Goal: Information Seeking & Learning: Find contact information

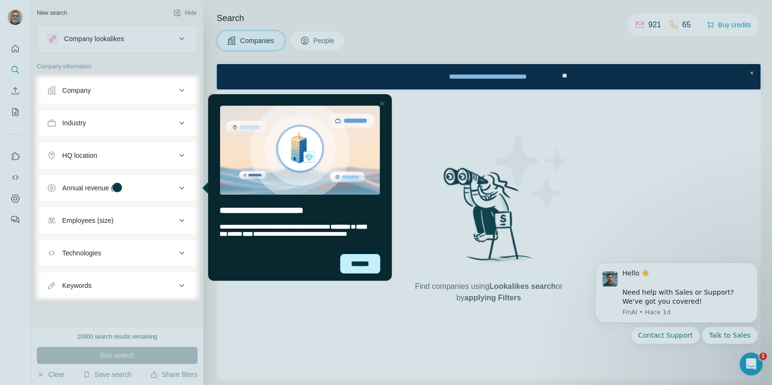
click at [364, 268] on div "******" at bounding box center [360, 263] width 40 height 20
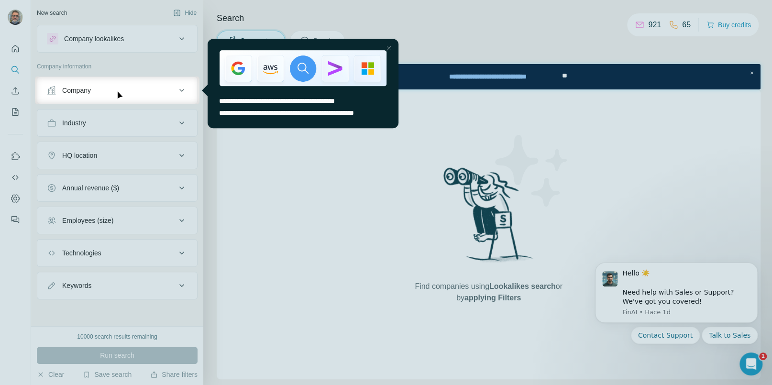
click at [391, 48] on div "Close Step" at bounding box center [388, 48] width 11 height 11
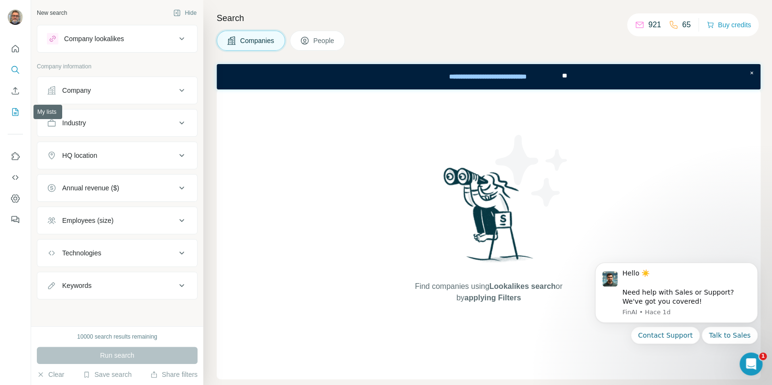
click at [14, 110] on icon "My lists" at bounding box center [16, 112] width 10 height 10
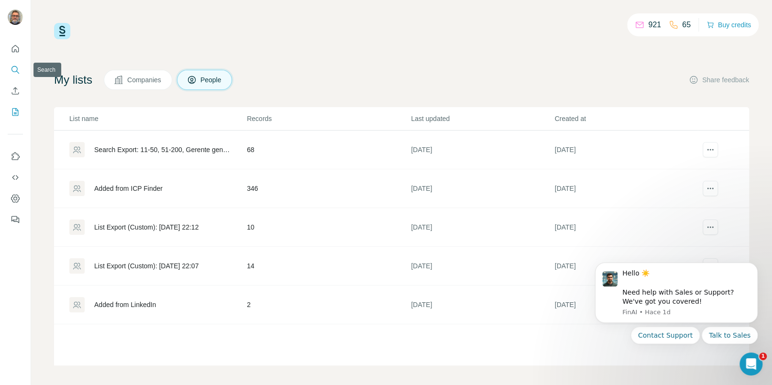
click at [15, 71] on icon "Search" at bounding box center [16, 70] width 10 height 10
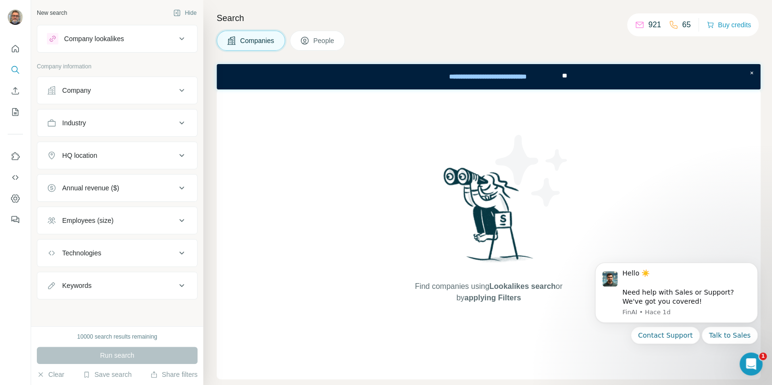
click at [179, 41] on icon at bounding box center [181, 38] width 11 height 11
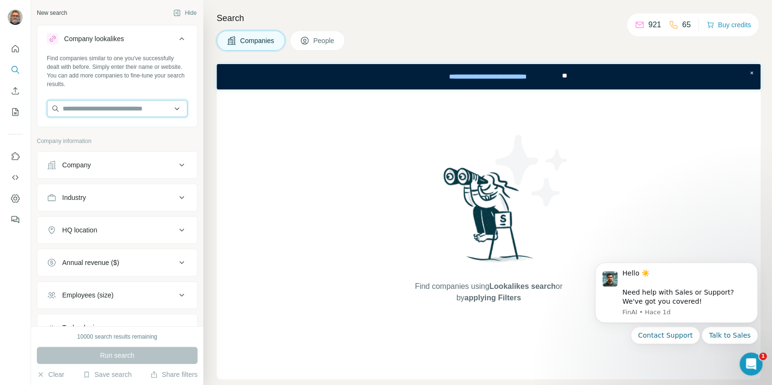
click at [131, 106] on input "text" at bounding box center [117, 108] width 141 height 17
type input "*"
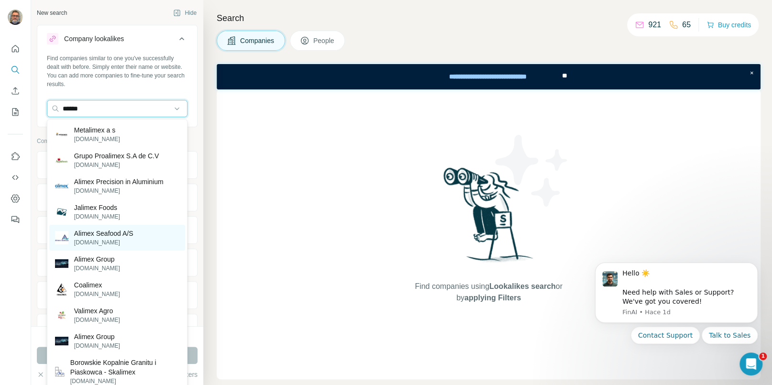
type input "******"
click at [126, 232] on p "Alimex Seafood A/S" at bounding box center [103, 234] width 59 height 10
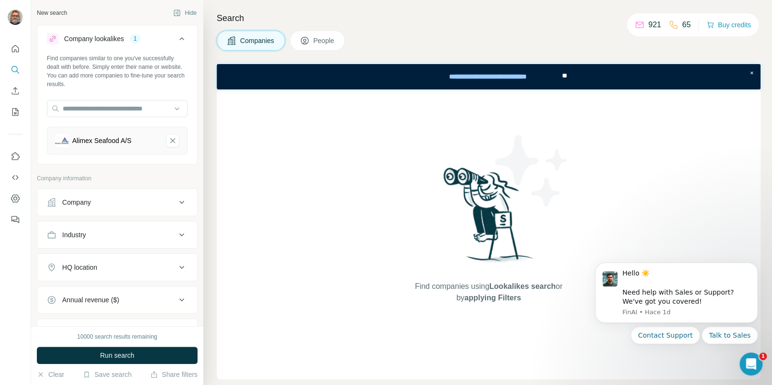
scroll to position [110, 0]
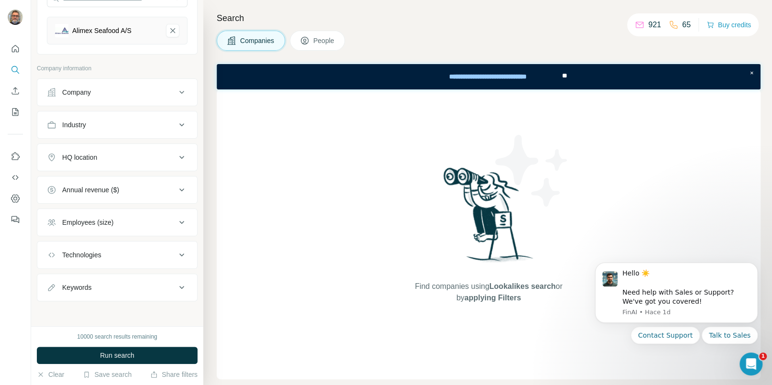
click at [331, 33] on button "People" at bounding box center [317, 41] width 55 height 20
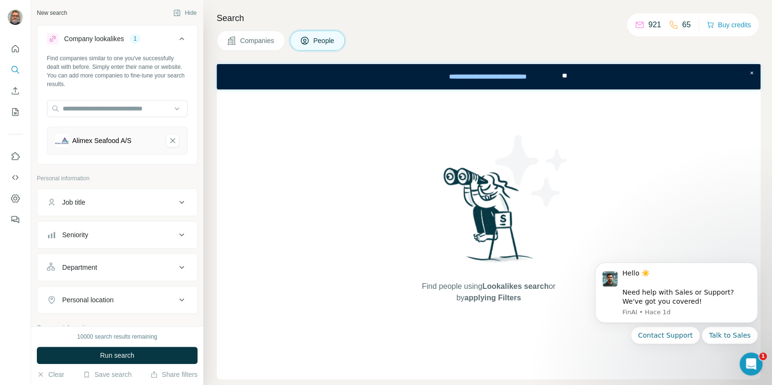
click at [133, 203] on div "Job title" at bounding box center [111, 203] width 129 height 10
click at [105, 224] on input "text" at bounding box center [107, 226] width 121 height 17
type input "**********"
click at [179, 226] on icon "button" at bounding box center [180, 226] width 10 height 10
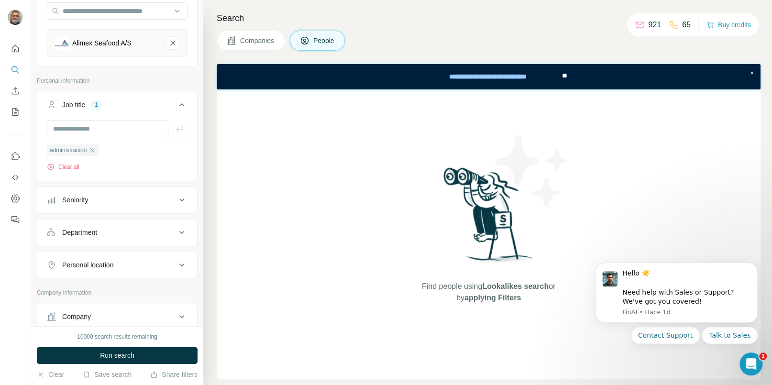
scroll to position [93, 0]
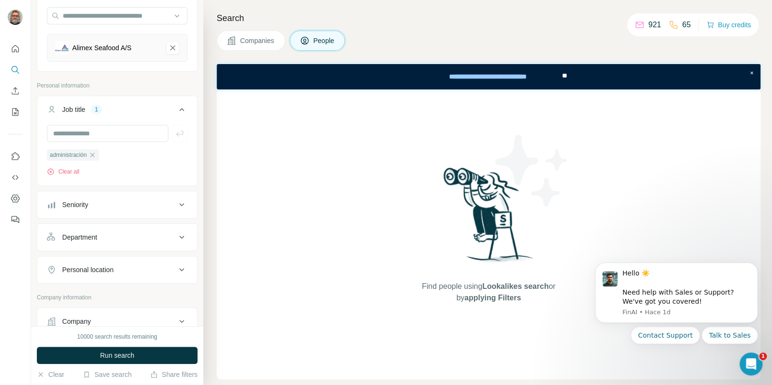
click at [139, 205] on div "Seniority" at bounding box center [111, 205] width 129 height 10
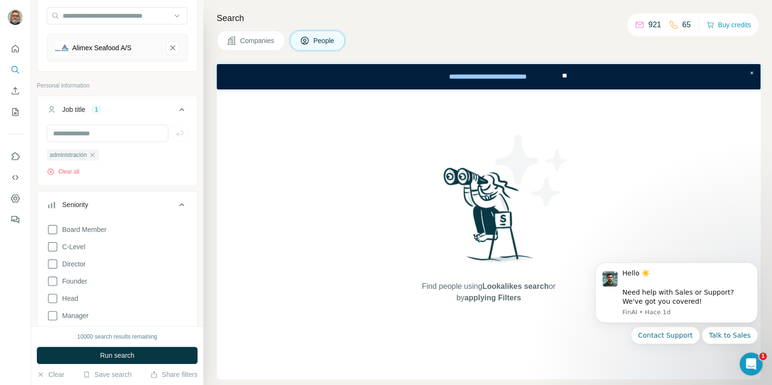
click at [139, 205] on div "Seniority" at bounding box center [111, 205] width 129 height 10
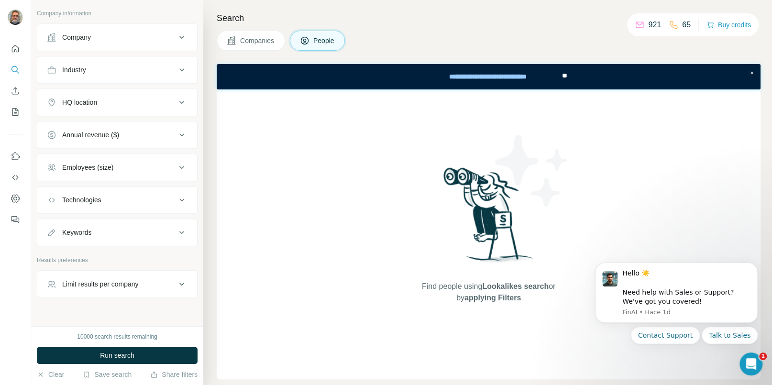
scroll to position [391, 0]
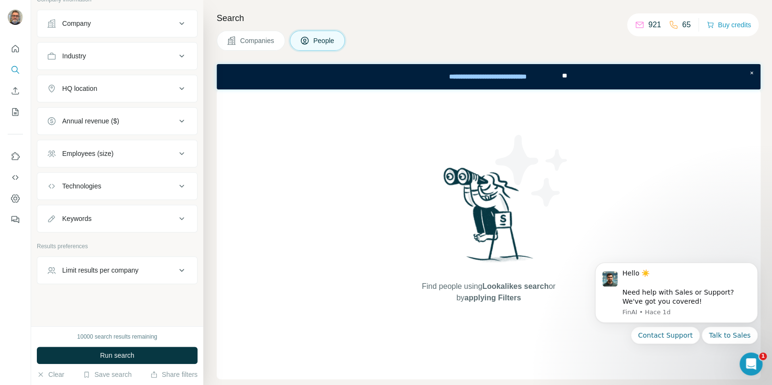
click at [151, 275] on button "Limit results per company" at bounding box center [117, 270] width 160 height 23
click at [112, 296] on input "number" at bounding box center [117, 294] width 141 height 17
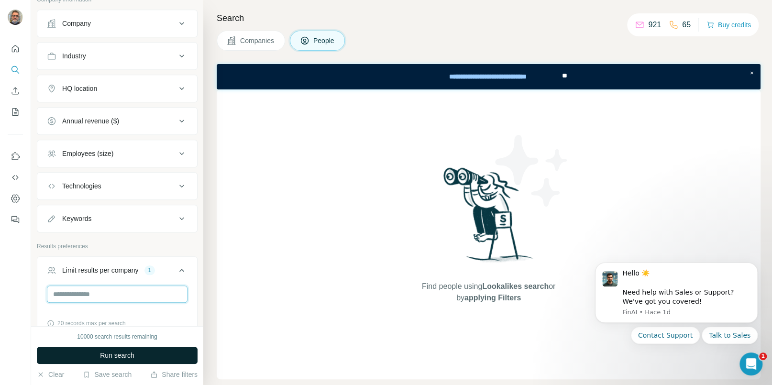
type input "*"
click at [178, 353] on button "Run search" at bounding box center [117, 355] width 161 height 17
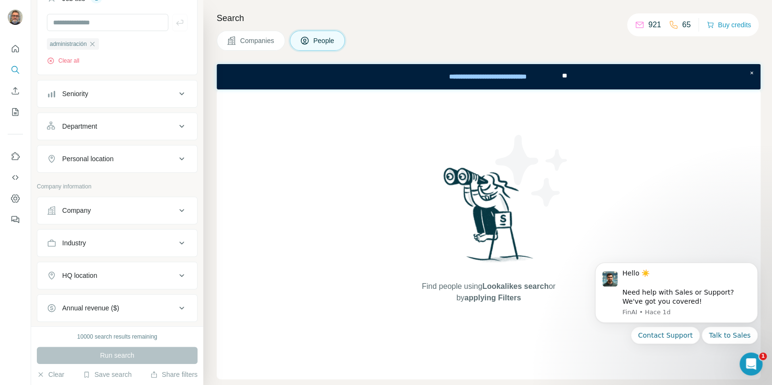
scroll to position [202, 0]
click at [126, 163] on div "Personal location" at bounding box center [111, 160] width 129 height 10
click at [117, 182] on input "text" at bounding box center [117, 184] width 141 height 17
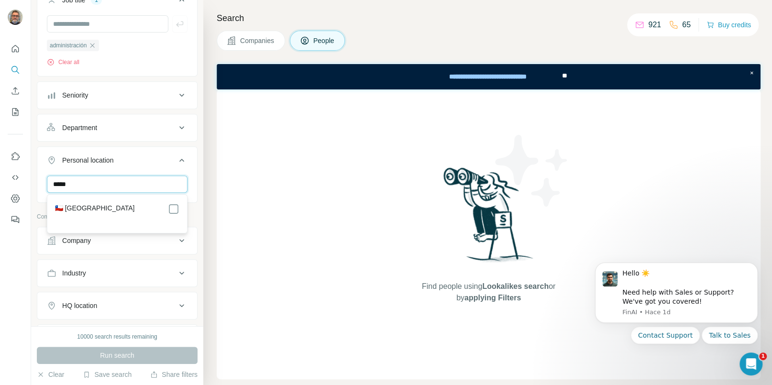
type input "*****"
click at [98, 211] on div "🇨🇱 Chile" at bounding box center [117, 208] width 124 height 11
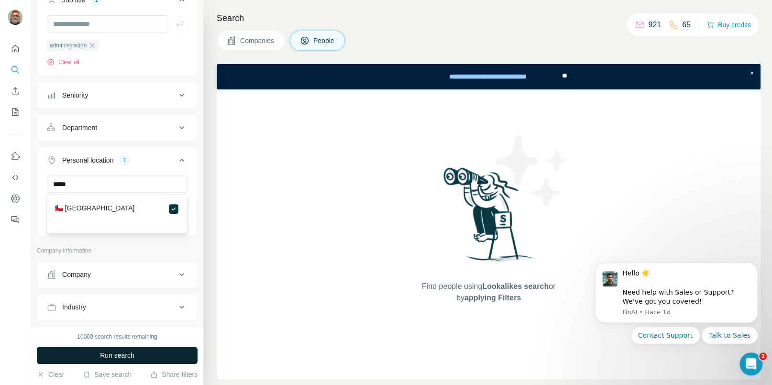
click at [150, 352] on button "Run search" at bounding box center [117, 355] width 161 height 17
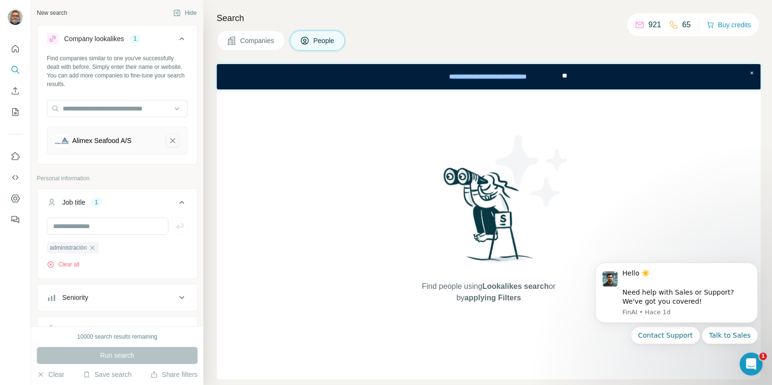
click at [176, 141] on icon "Alimex Seafood A/S-remove-button" at bounding box center [172, 141] width 9 height 10
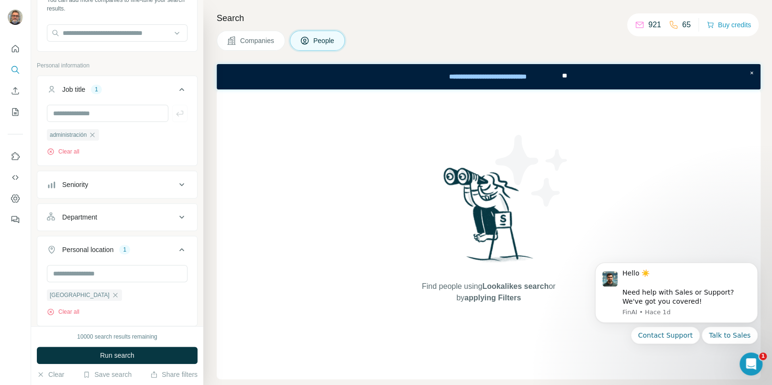
scroll to position [83, 0]
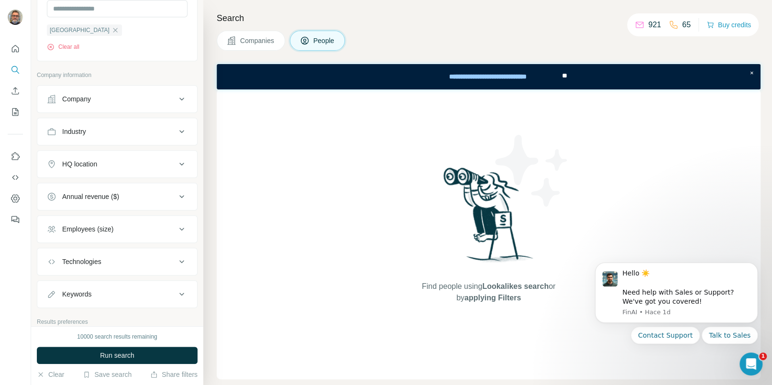
scroll to position [344, 0]
click at [123, 99] on div "Company" at bounding box center [111, 96] width 129 height 10
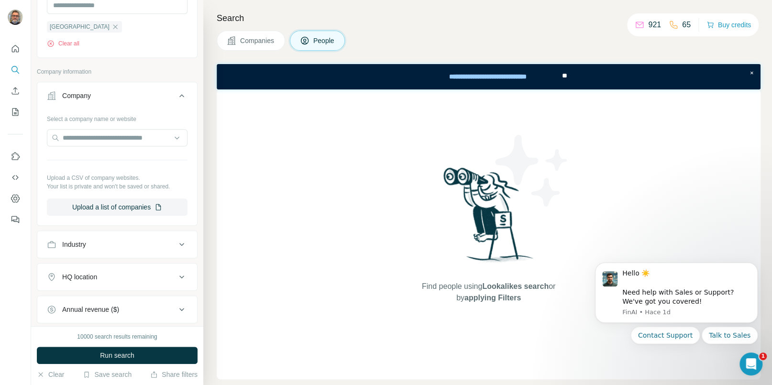
click at [181, 98] on icon at bounding box center [181, 95] width 11 height 11
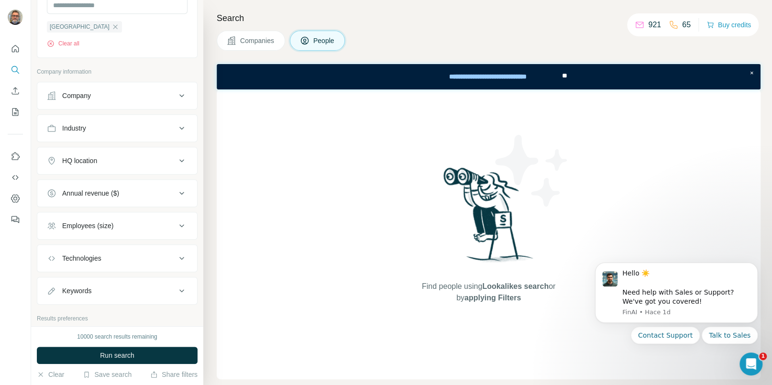
click at [144, 129] on div "Industry" at bounding box center [111, 128] width 129 height 10
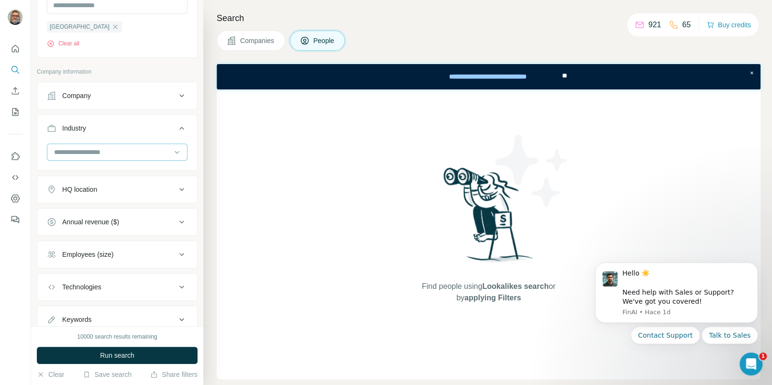
click at [121, 153] on input at bounding box center [112, 152] width 118 height 11
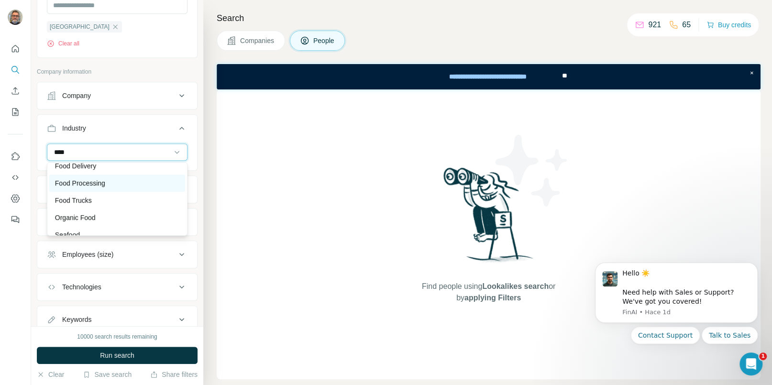
scroll to position [28, 0]
type input "****"
click at [104, 184] on p "Food Processing" at bounding box center [80, 180] width 50 height 10
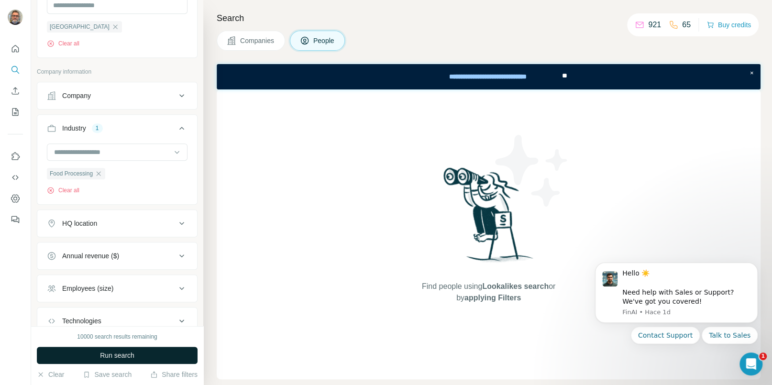
click at [120, 358] on span "Run search" at bounding box center [117, 356] width 34 height 10
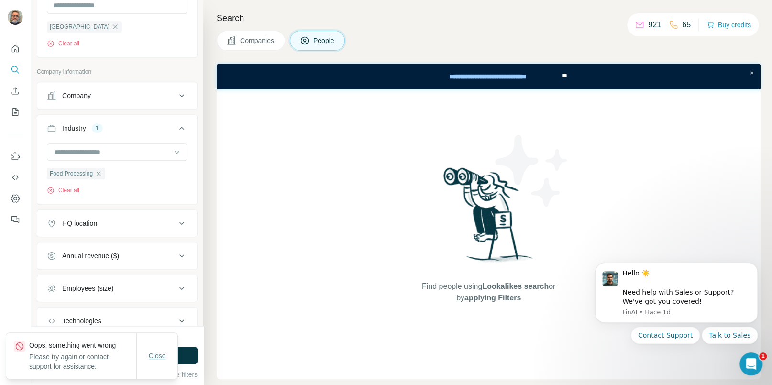
click at [157, 353] on span "Close" at bounding box center [157, 356] width 17 height 10
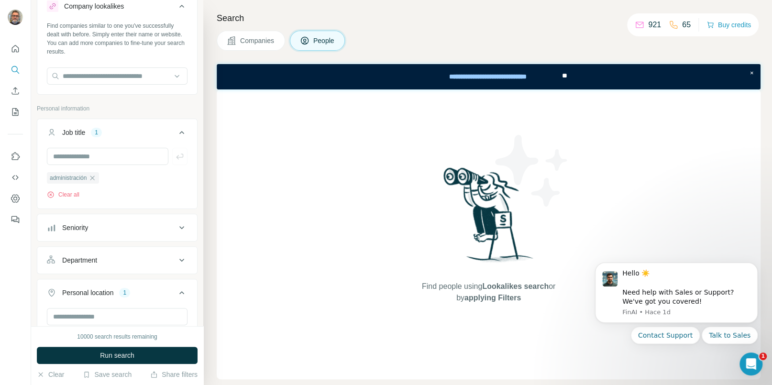
scroll to position [32, 0]
click at [96, 177] on icon "button" at bounding box center [92, 179] width 8 height 8
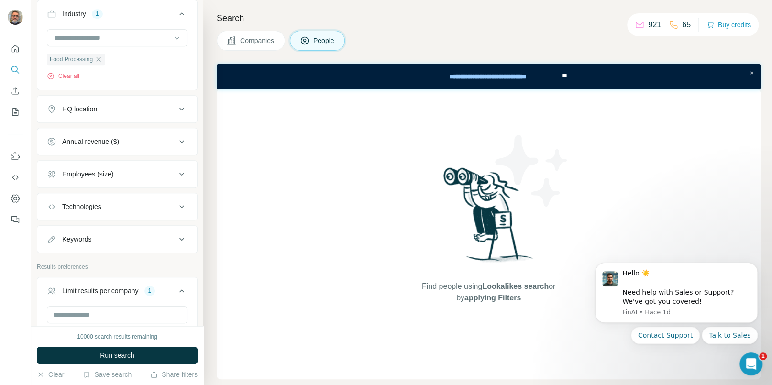
scroll to position [499, 0]
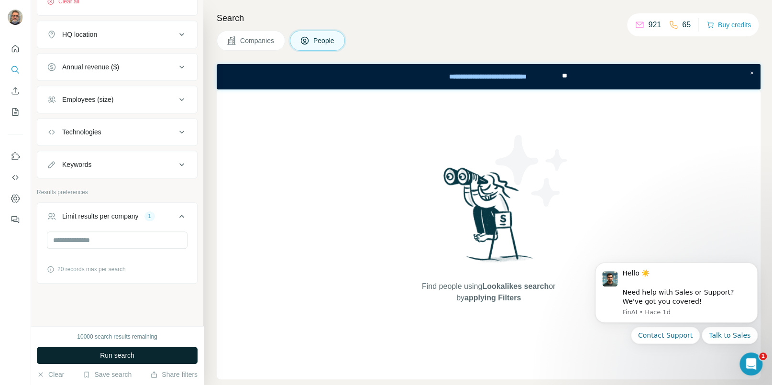
click at [112, 352] on span "Run search" at bounding box center [117, 356] width 34 height 10
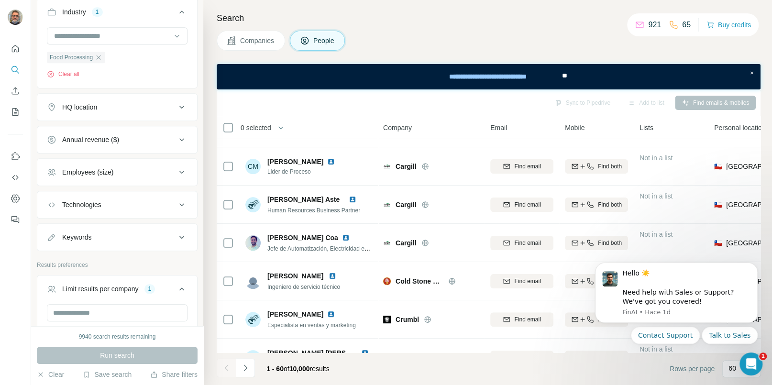
scroll to position [429, 0]
click at [155, 165] on div "Employees (size)" at bounding box center [111, 170] width 129 height 10
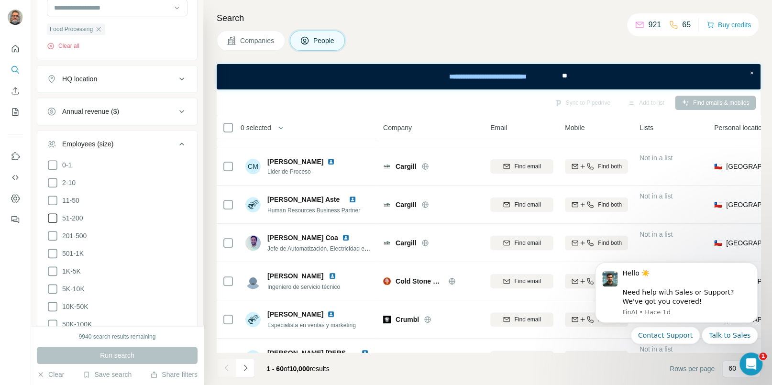
scroll to position [465, 0]
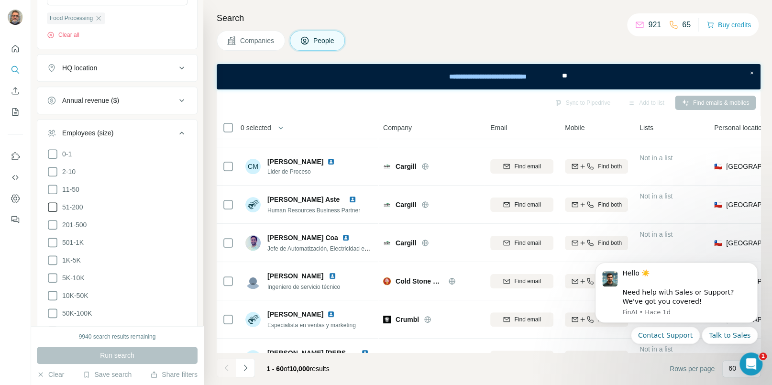
click at [51, 203] on icon at bounding box center [52, 206] width 11 height 11
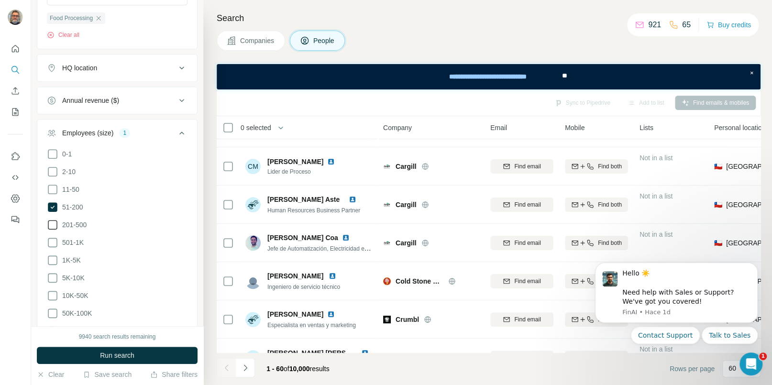
click at [52, 221] on icon at bounding box center [52, 224] width 11 height 11
drag, startPoint x: 52, startPoint y: 241, endPoint x: 77, endPoint y: 272, distance: 40.1
click at [52, 241] on icon at bounding box center [52, 242] width 11 height 11
drag, startPoint x: 142, startPoint y: 352, endPoint x: 149, endPoint y: 349, distance: 7.7
click at [142, 352] on button "Run search" at bounding box center [117, 355] width 161 height 17
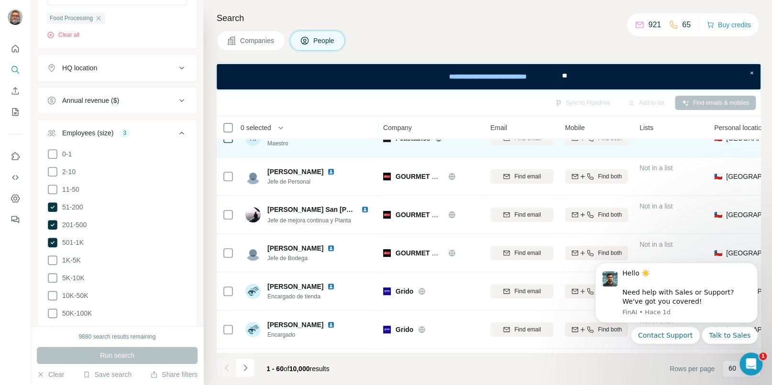
scroll to position [216, 0]
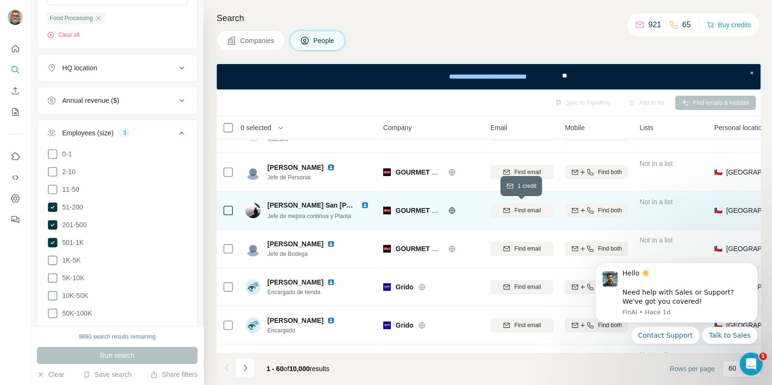
click at [529, 210] on span "Find email" at bounding box center [527, 210] width 26 height 9
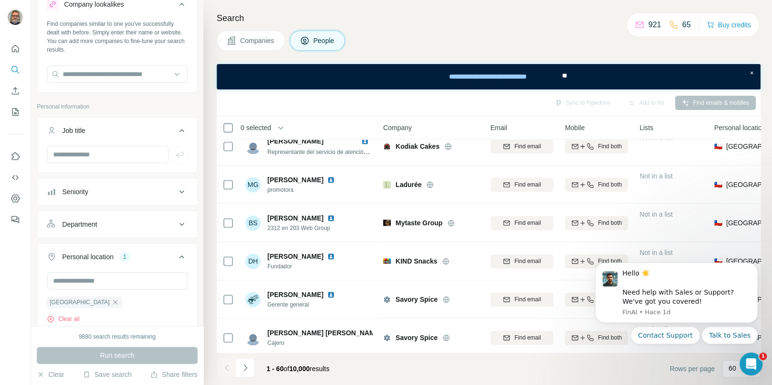
scroll to position [32, 0]
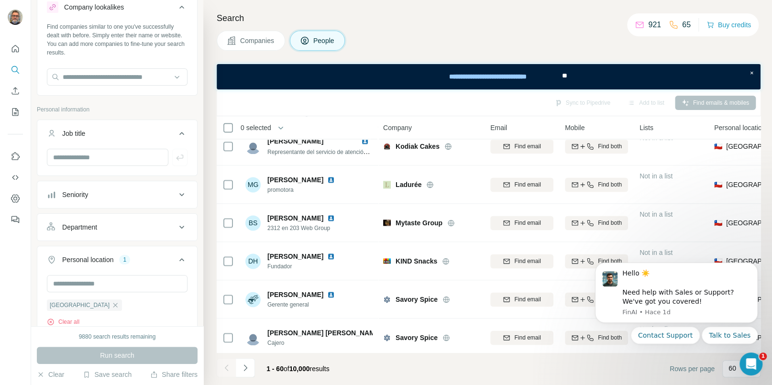
click at [182, 193] on icon at bounding box center [181, 194] width 11 height 11
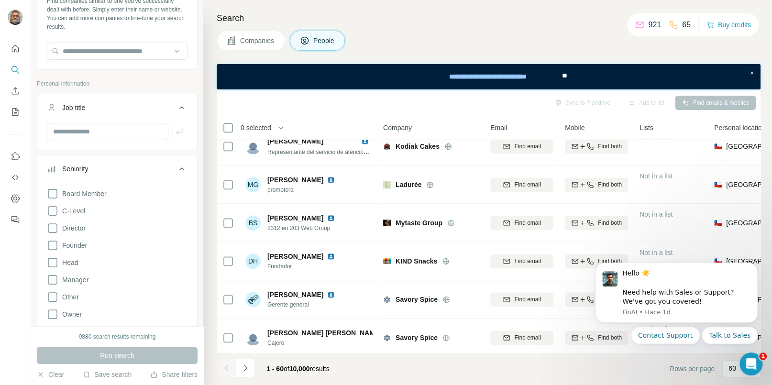
scroll to position [59, 0]
click at [52, 274] on icon at bounding box center [52, 278] width 11 height 11
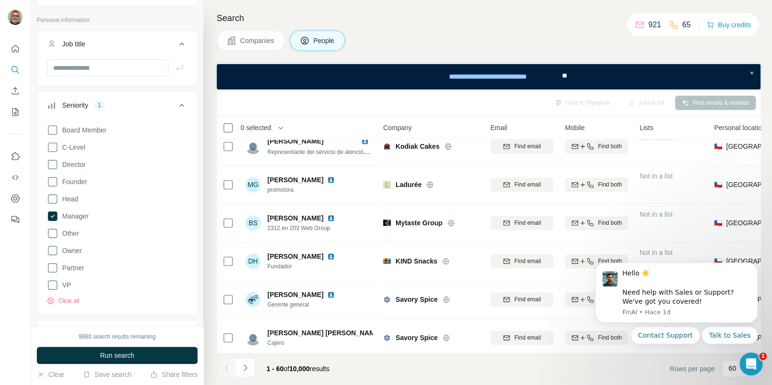
scroll to position [122, 0]
click at [54, 246] on icon at bounding box center [52, 248] width 11 height 11
click at [54, 198] on icon at bounding box center [52, 197] width 11 height 11
click at [55, 162] on icon at bounding box center [52, 162] width 11 height 11
click at [54, 176] on icon at bounding box center [52, 180] width 11 height 11
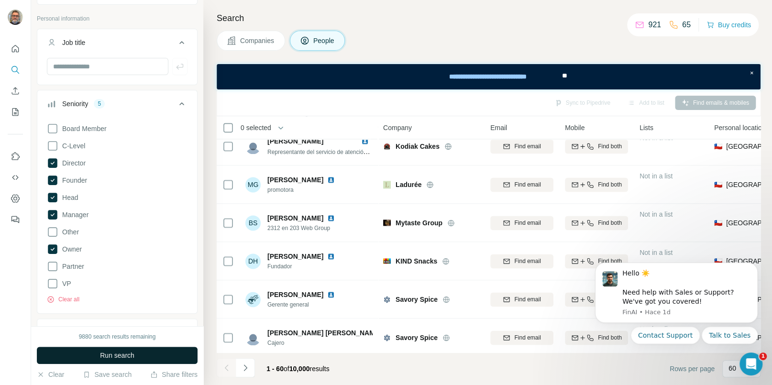
click at [135, 352] on button "Run search" at bounding box center [117, 355] width 161 height 17
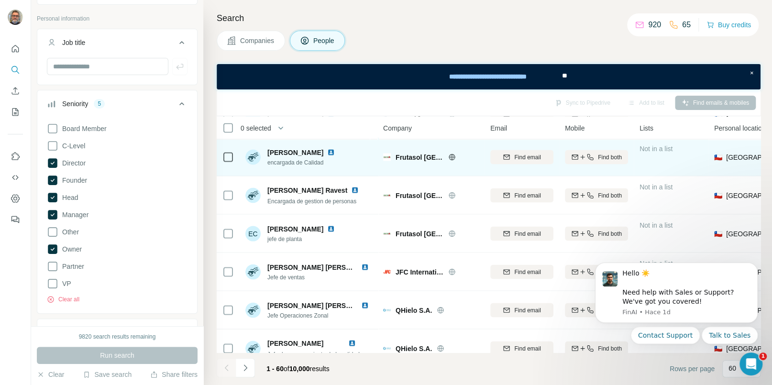
scroll to position [1080, 0]
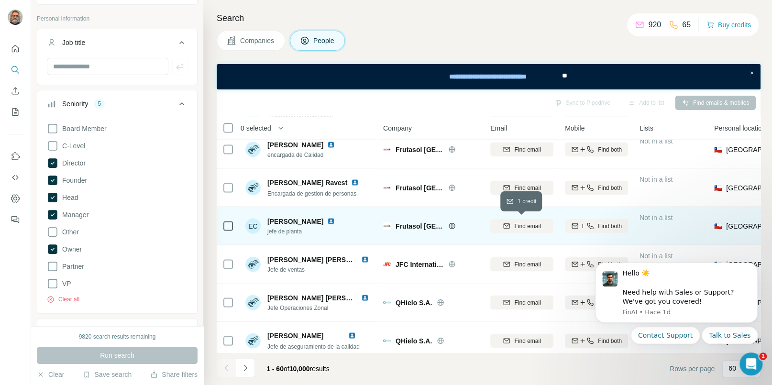
click at [526, 226] on span "Find email" at bounding box center [527, 225] width 26 height 9
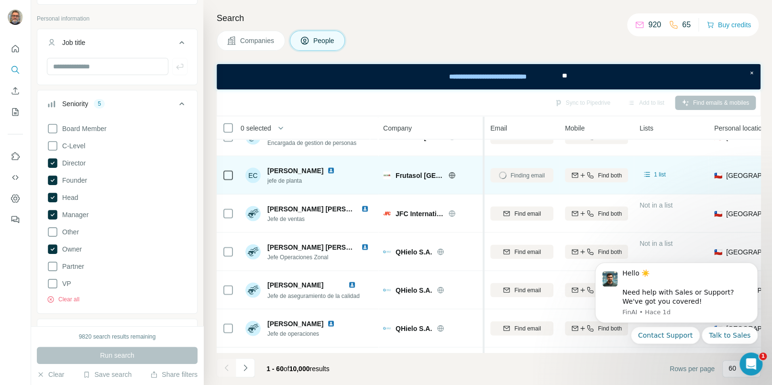
scroll to position [1152, 0]
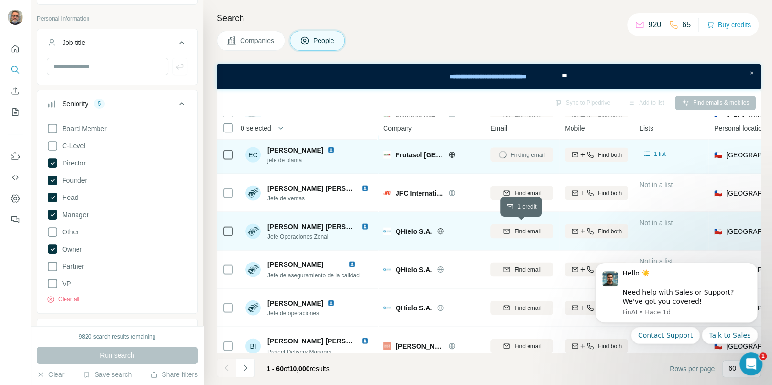
click at [521, 231] on span "Find email" at bounding box center [527, 231] width 26 height 9
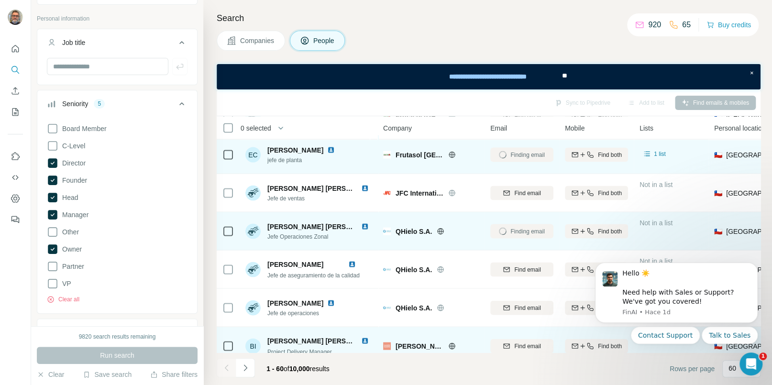
scroll to position [1255, 0]
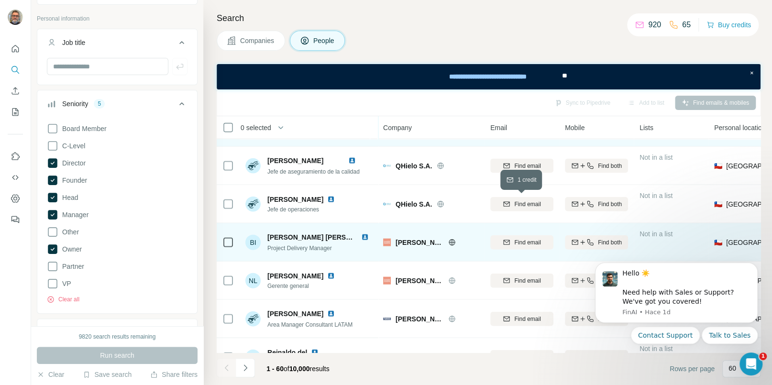
click at [526, 203] on span "Find email" at bounding box center [527, 204] width 26 height 9
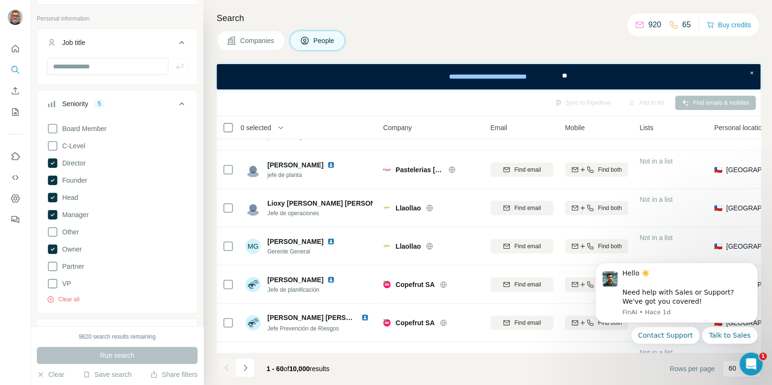
scroll to position [1787, 0]
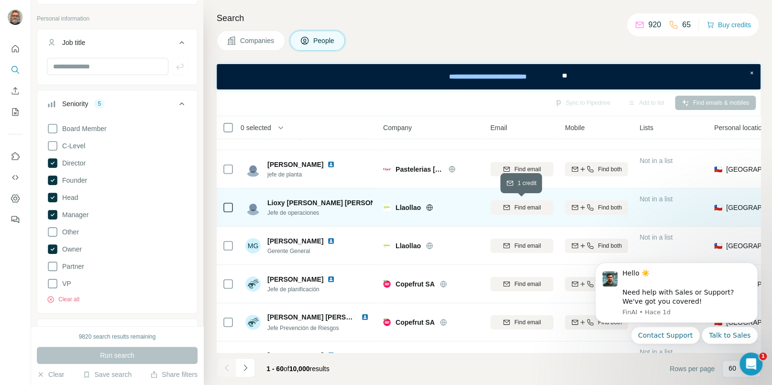
click at [522, 209] on span "Find email" at bounding box center [527, 207] width 26 height 9
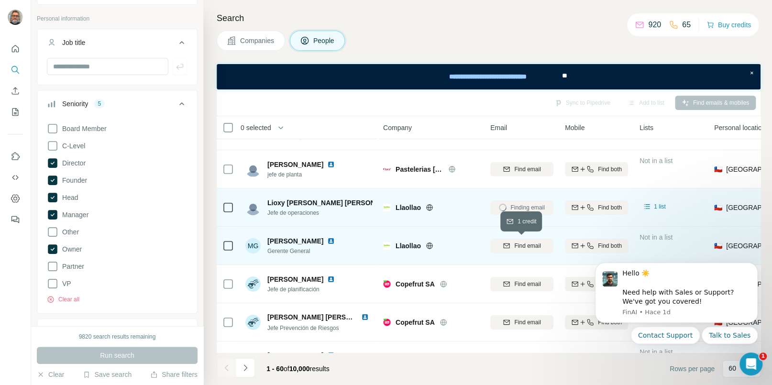
click at [514, 244] on span "Find email" at bounding box center [527, 246] width 26 height 9
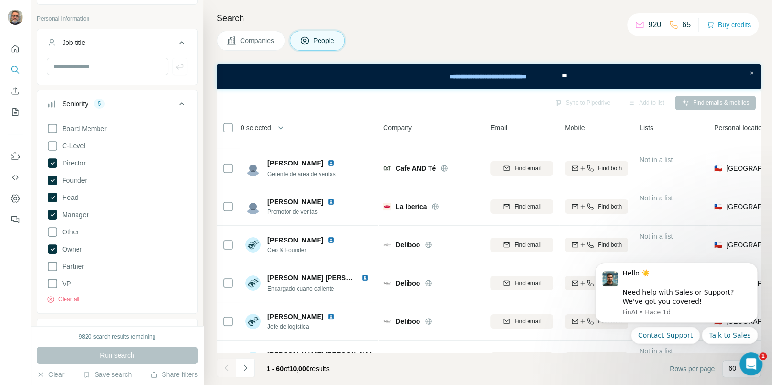
scroll to position [2082, 0]
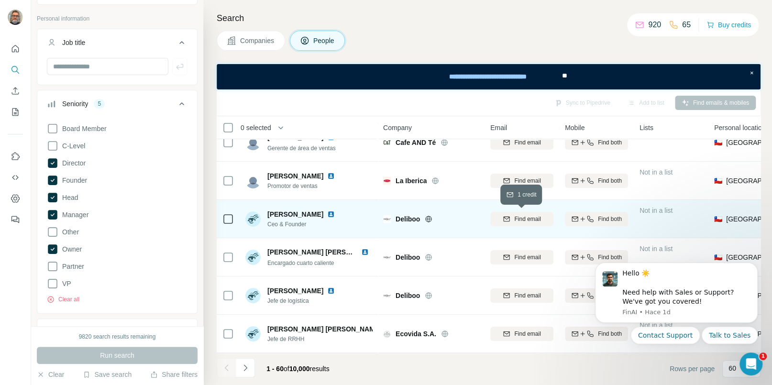
click at [512, 220] on div "Find email" at bounding box center [521, 219] width 63 height 9
click at [245, 372] on icon "Navigate to next page" at bounding box center [246, 368] width 10 height 10
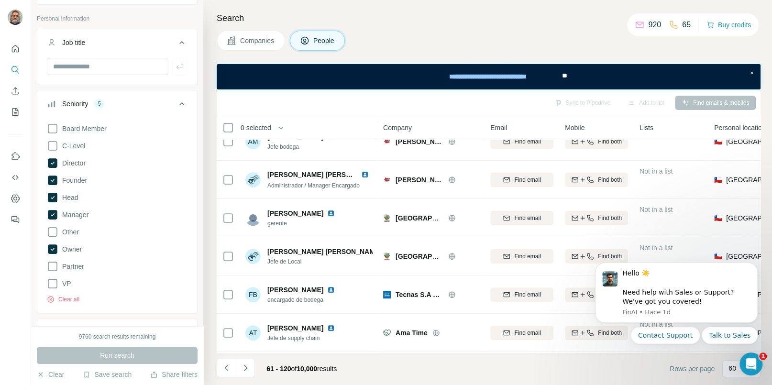
scroll to position [139, 0]
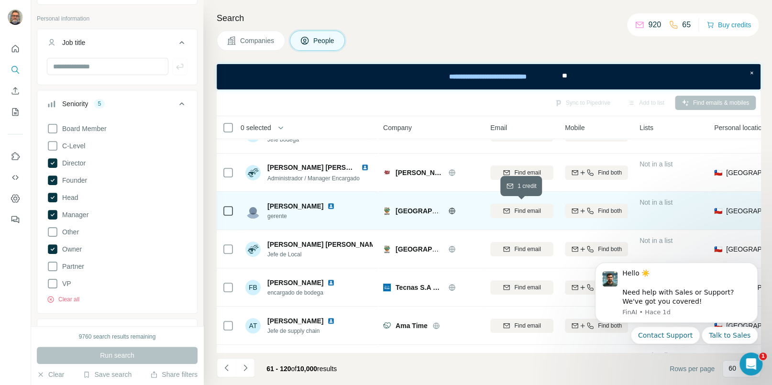
click at [526, 209] on span "Find email" at bounding box center [527, 211] width 26 height 9
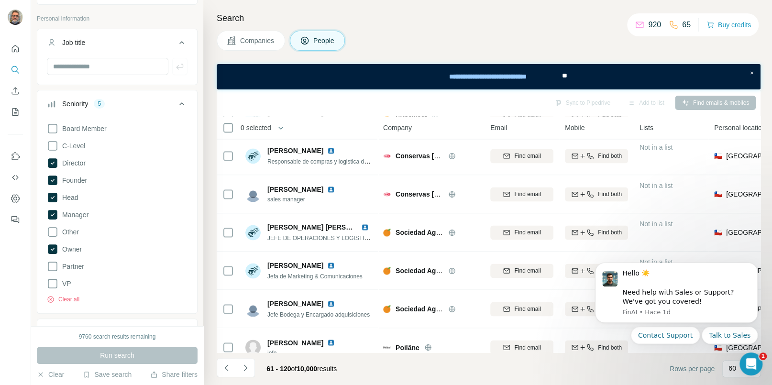
scroll to position [877, 0]
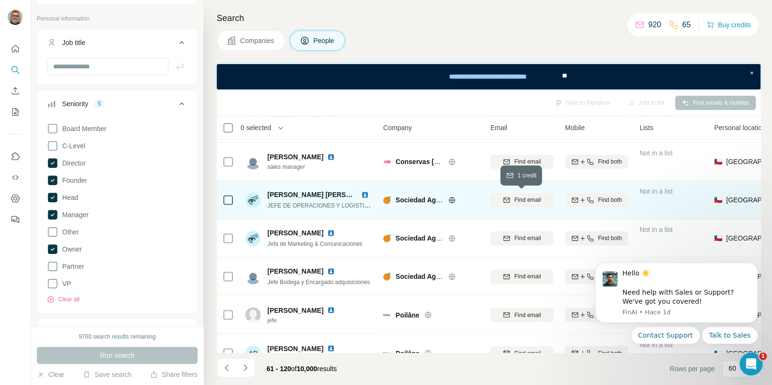
click at [531, 198] on span "Find email" at bounding box center [527, 200] width 26 height 9
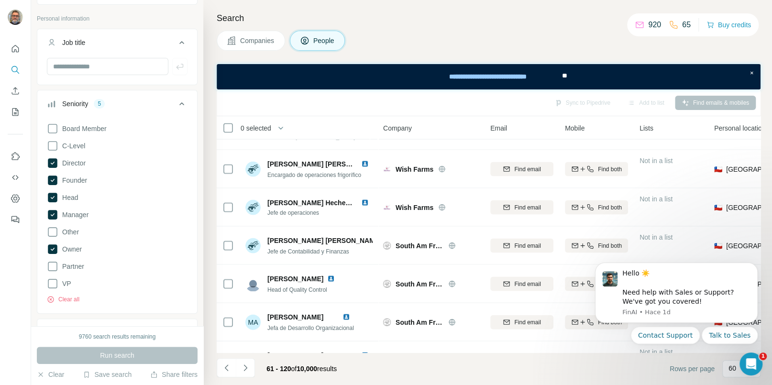
scroll to position [1117, 0]
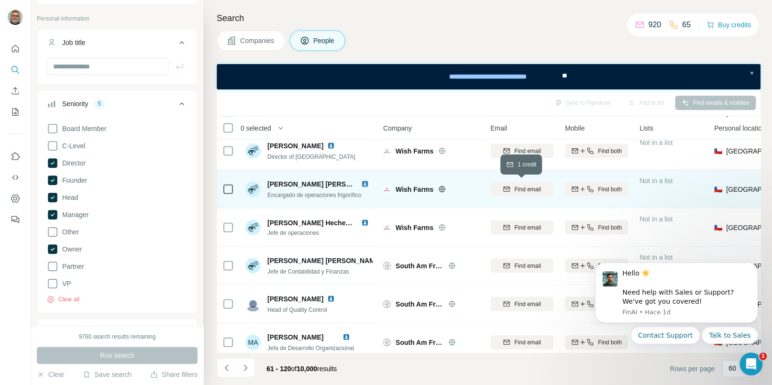
click at [508, 191] on icon "button" at bounding box center [507, 188] width 6 height 5
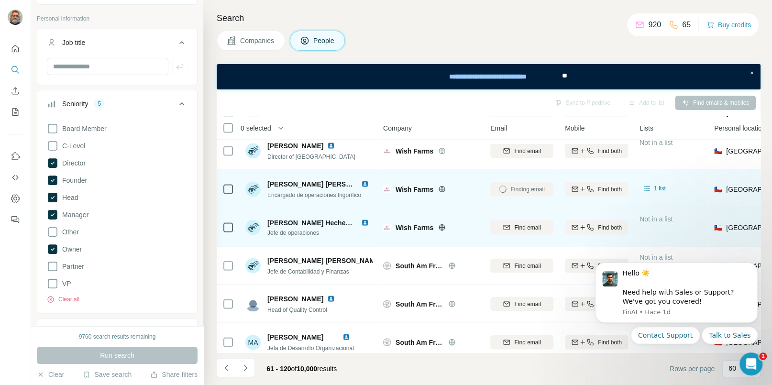
scroll to position [1144, 0]
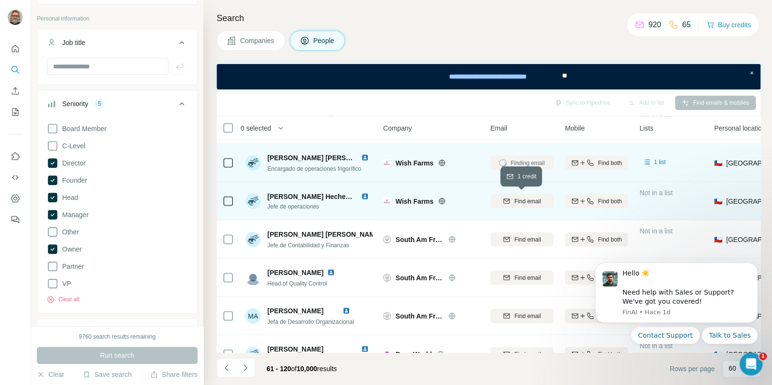
click at [526, 203] on span "Find email" at bounding box center [527, 201] width 26 height 9
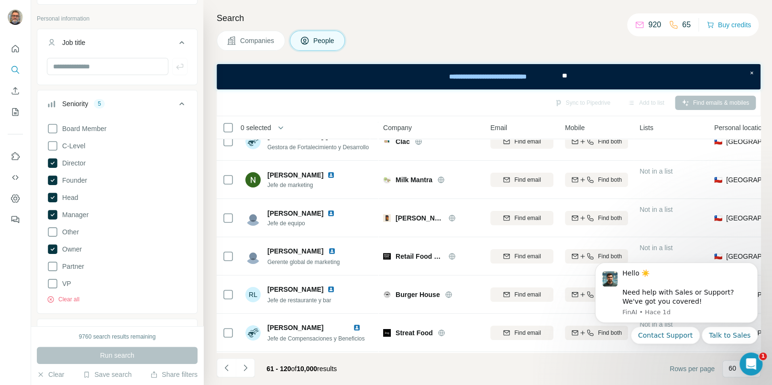
scroll to position [2082, 0]
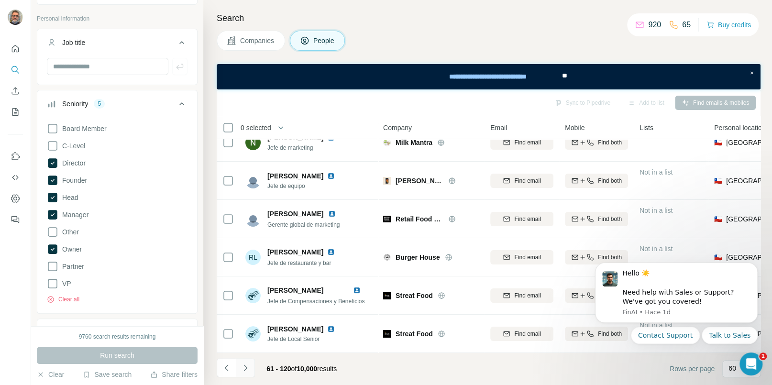
click at [248, 370] on icon "Navigate to next page" at bounding box center [246, 368] width 10 height 10
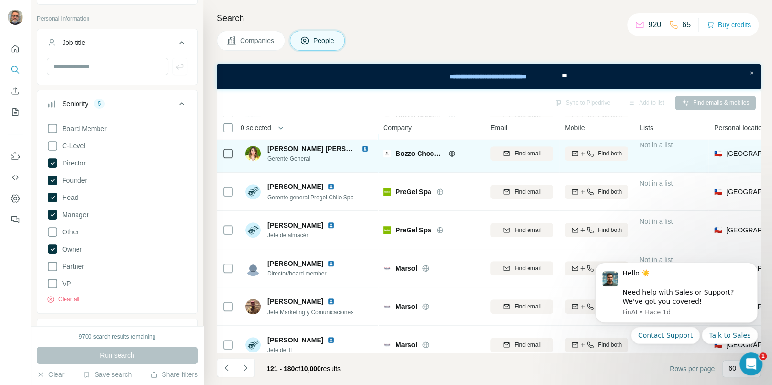
scroll to position [349, 0]
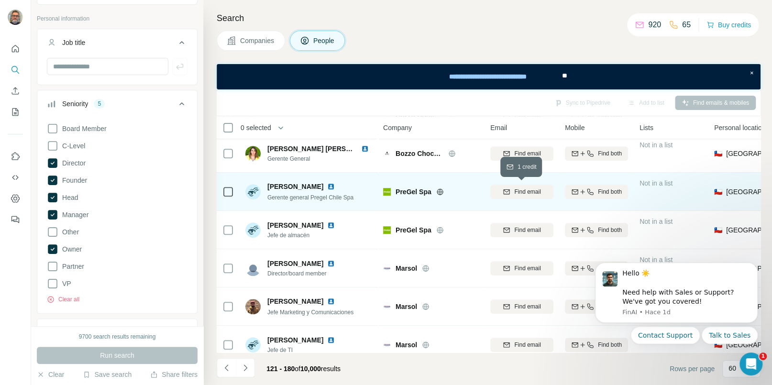
click at [514, 193] on span "Find email" at bounding box center [527, 191] width 26 height 9
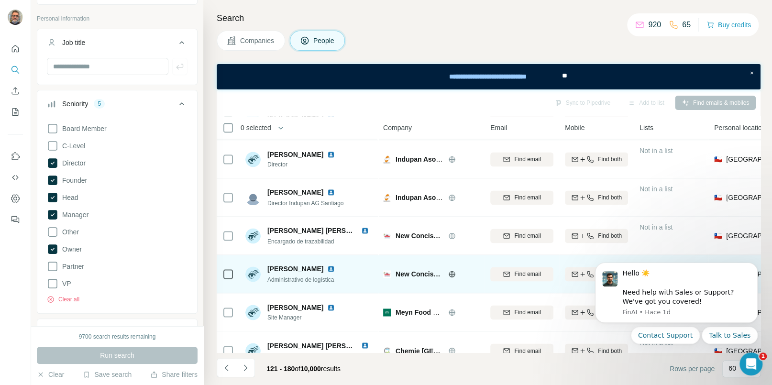
scroll to position [840, 0]
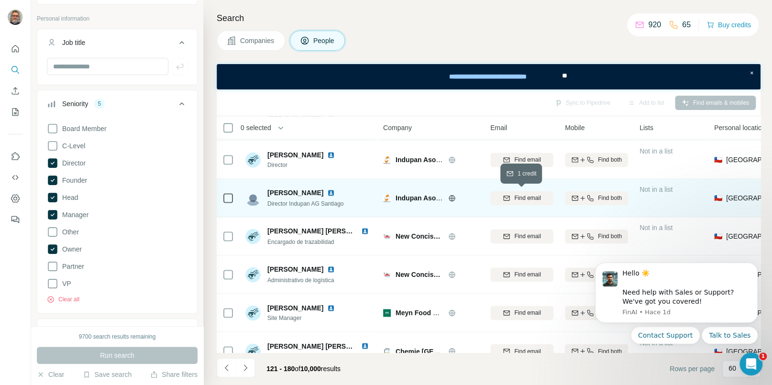
click at [511, 197] on div "Find email" at bounding box center [521, 198] width 63 height 9
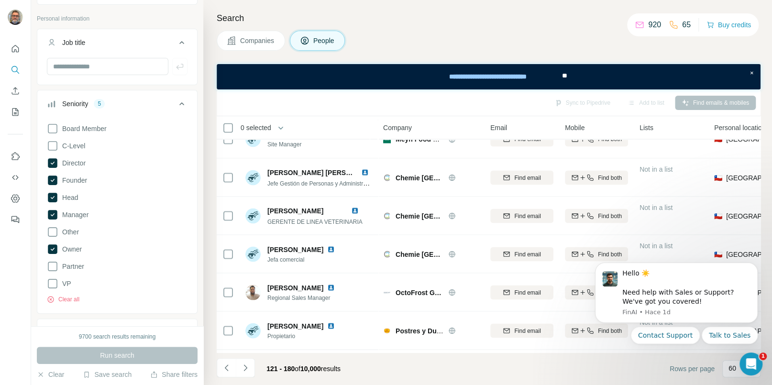
scroll to position [1018, 0]
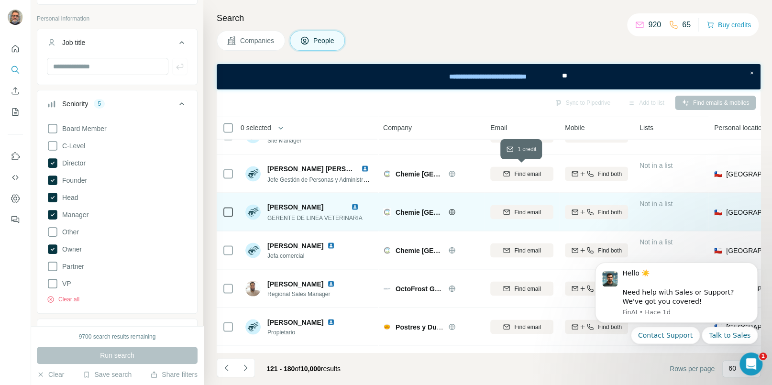
click at [509, 171] on icon "button" at bounding box center [507, 174] width 8 height 8
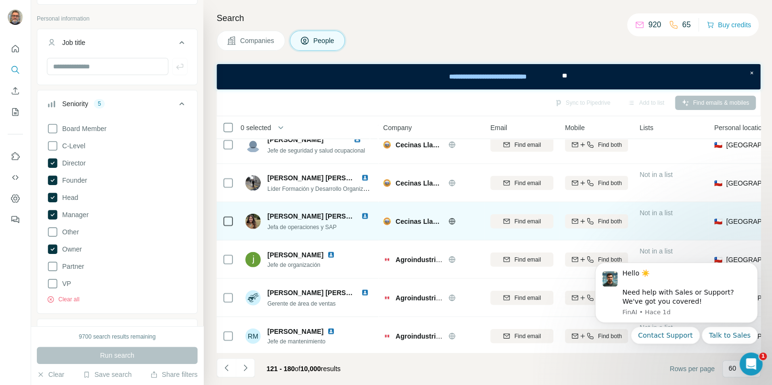
scroll to position [1242, 0]
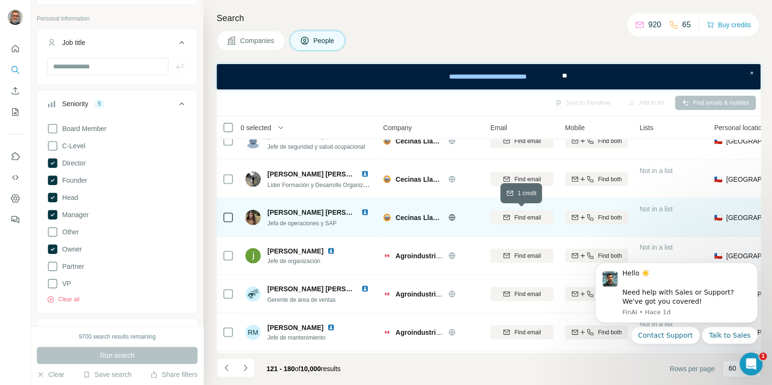
click at [512, 218] on div "Find email" at bounding box center [521, 217] width 63 height 9
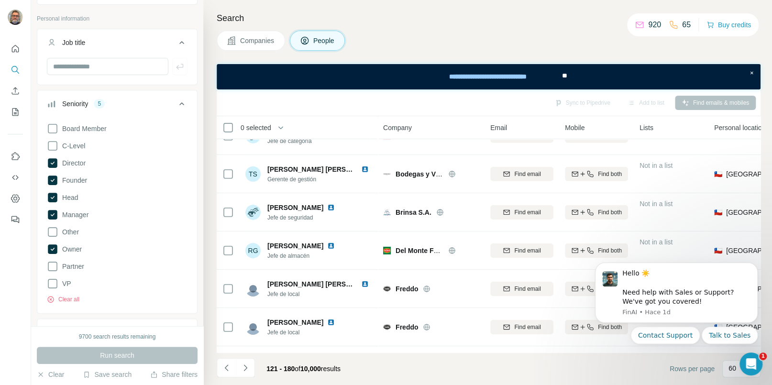
scroll to position [1779, 0]
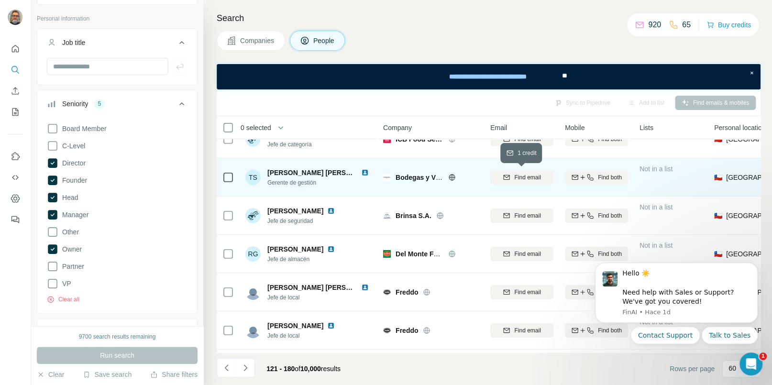
click at [511, 176] on div "Find email" at bounding box center [521, 177] width 63 height 9
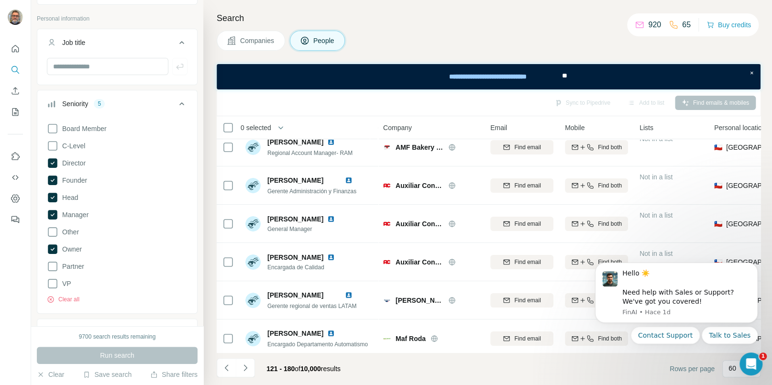
scroll to position [2082, 0]
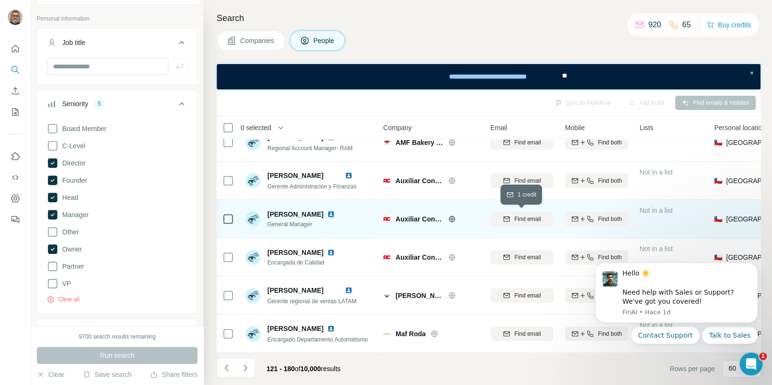
click at [522, 221] on span "Find email" at bounding box center [527, 219] width 26 height 9
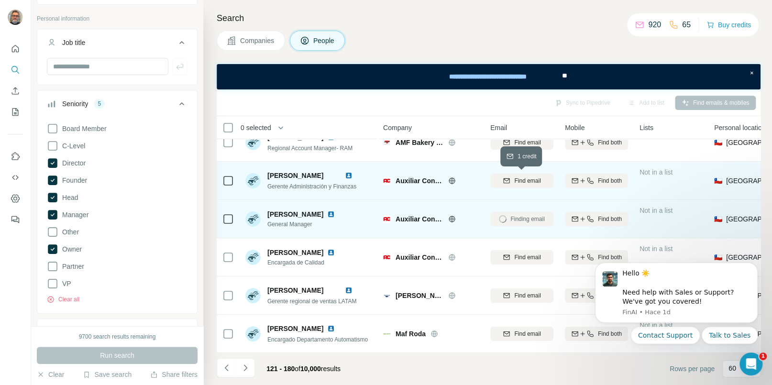
click at [526, 176] on span "Find email" at bounding box center [527, 180] width 26 height 9
click at [243, 366] on icon "Navigate to next page" at bounding box center [246, 368] width 10 height 10
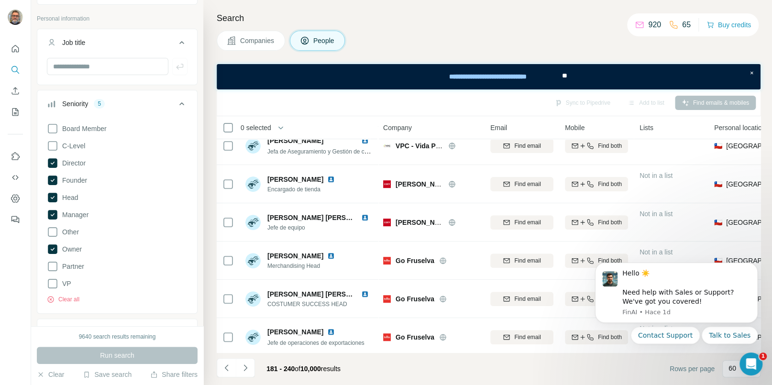
scroll to position [0, 0]
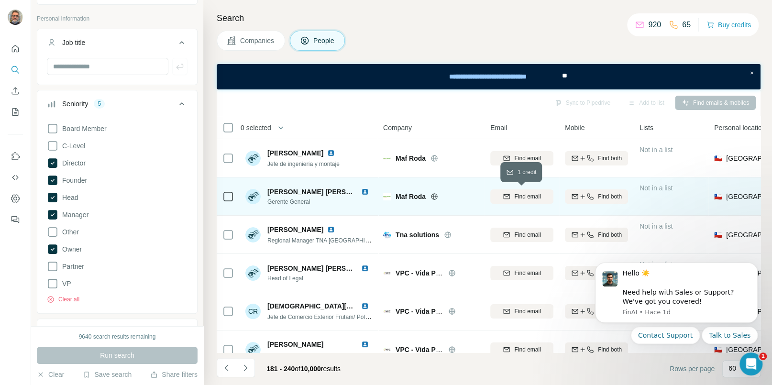
click at [527, 196] on span "Find email" at bounding box center [527, 196] width 26 height 9
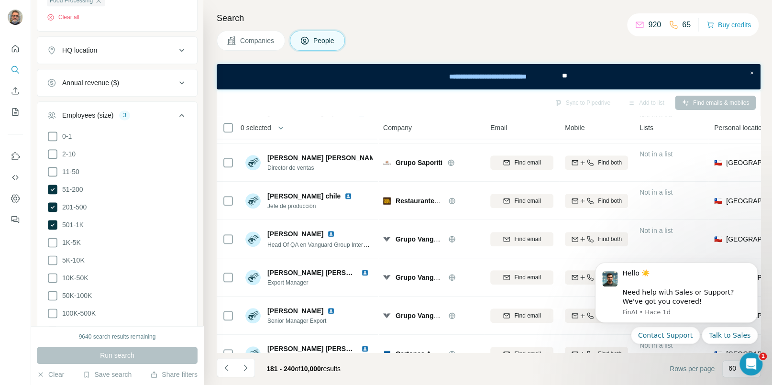
scroll to position [923, 0]
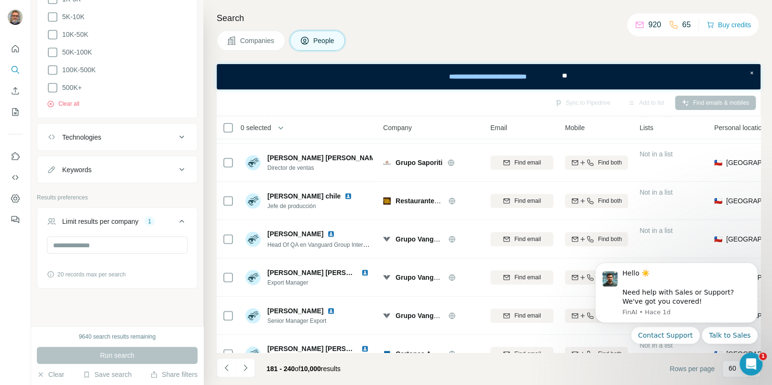
click at [114, 166] on div "Keywords" at bounding box center [111, 170] width 129 height 10
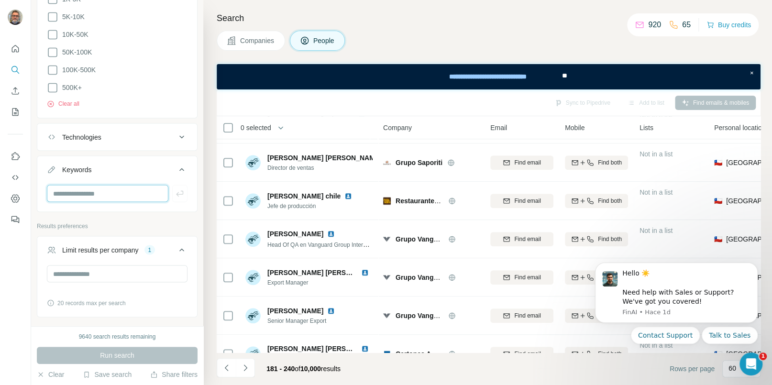
click at [97, 185] on input "text" at bounding box center [107, 193] width 121 height 17
type input "**********"
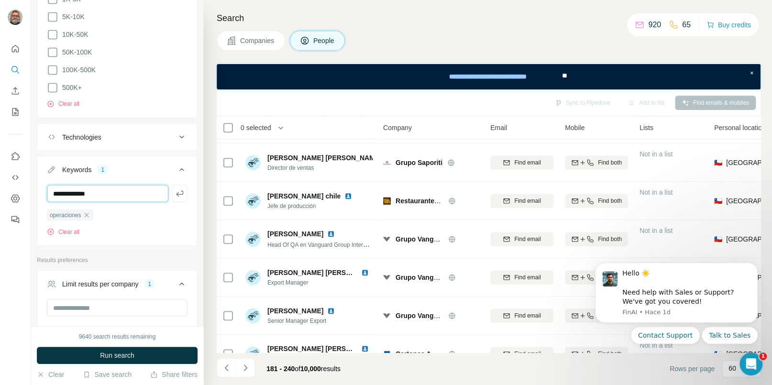
type input "**********"
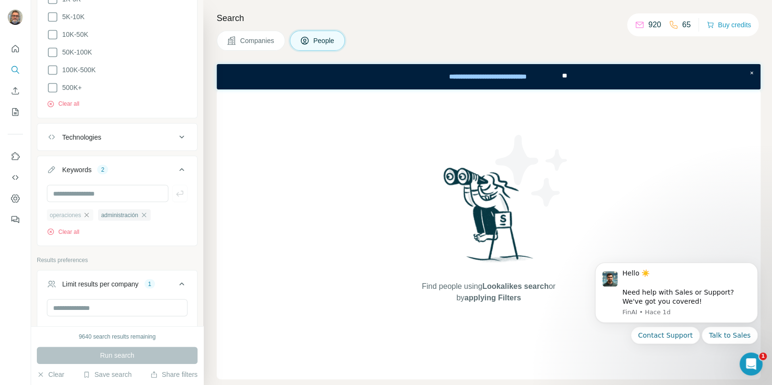
click at [88, 211] on icon "button" at bounding box center [87, 215] width 8 height 8
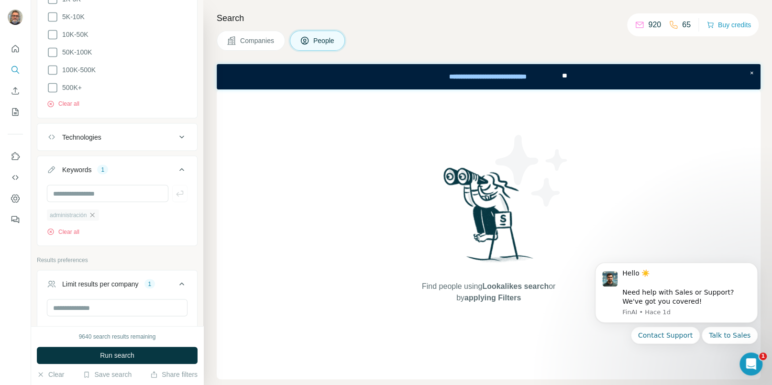
click at [96, 211] on icon "button" at bounding box center [92, 215] width 8 height 8
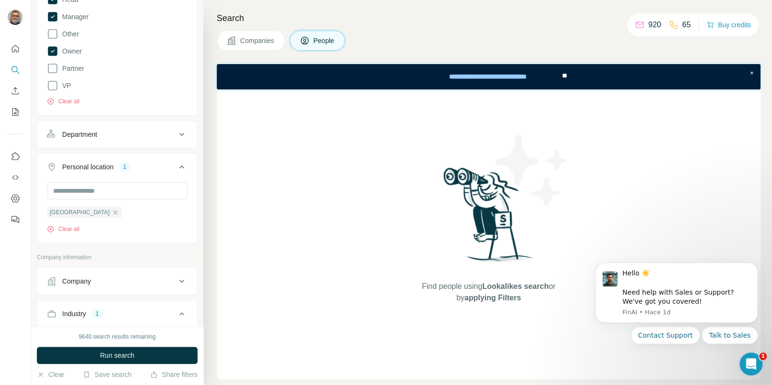
scroll to position [308, 0]
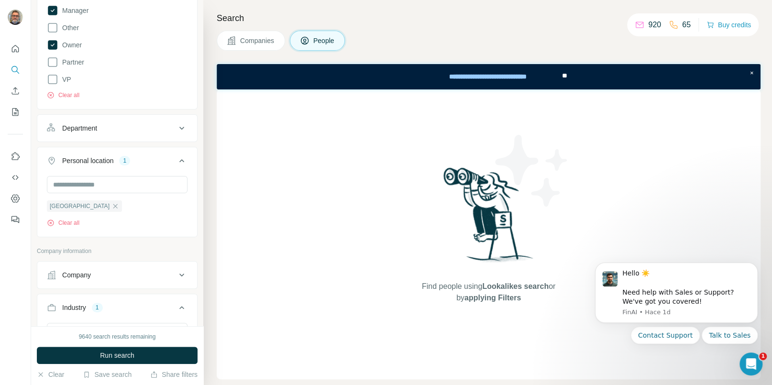
click at [181, 130] on icon at bounding box center [181, 127] width 11 height 11
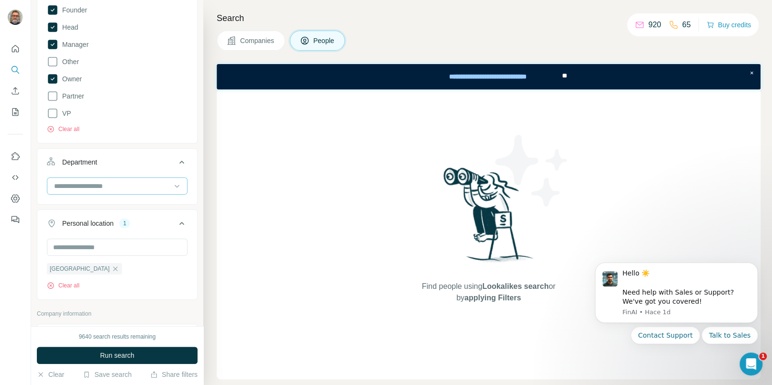
scroll to position [292, 0]
click at [104, 183] on input at bounding box center [112, 187] width 118 height 11
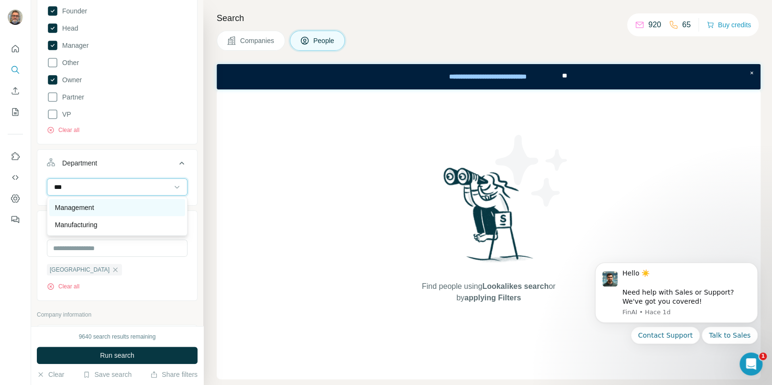
type input "***"
click at [82, 204] on p "Management" at bounding box center [74, 208] width 39 height 10
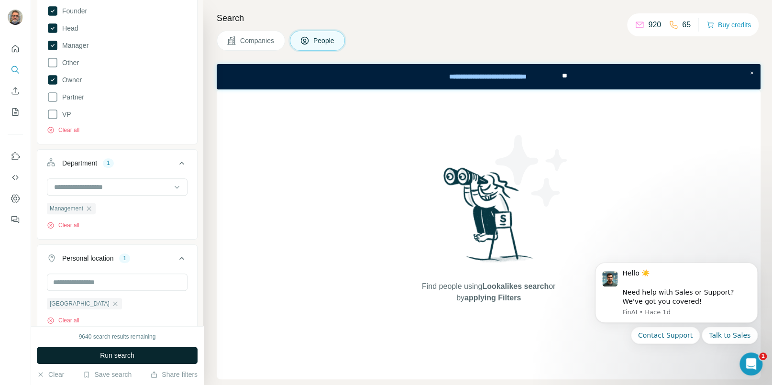
click at [128, 356] on span "Run search" at bounding box center [117, 356] width 34 height 10
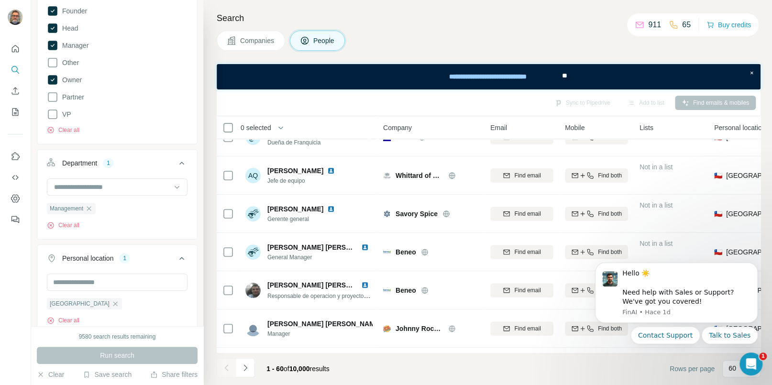
scroll to position [217, 0]
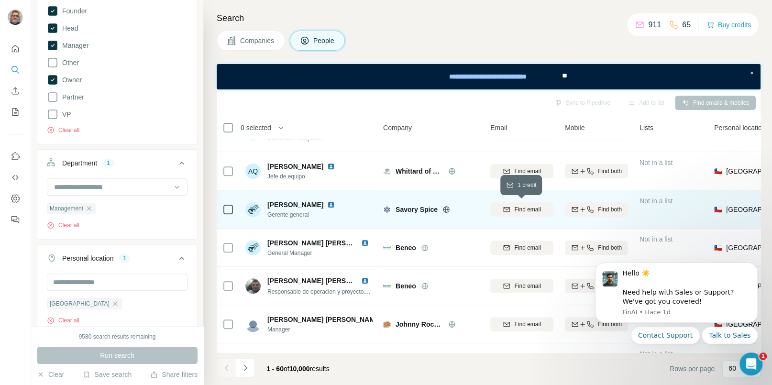
click at [511, 209] on div "Find email" at bounding box center [521, 209] width 63 height 9
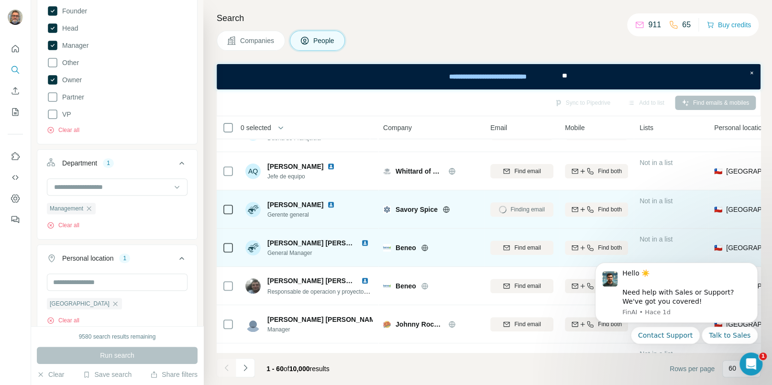
scroll to position [242, 0]
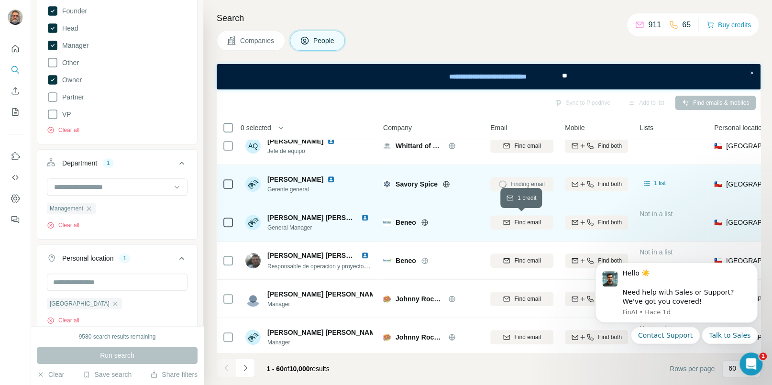
click at [509, 223] on icon "button" at bounding box center [507, 223] width 8 height 8
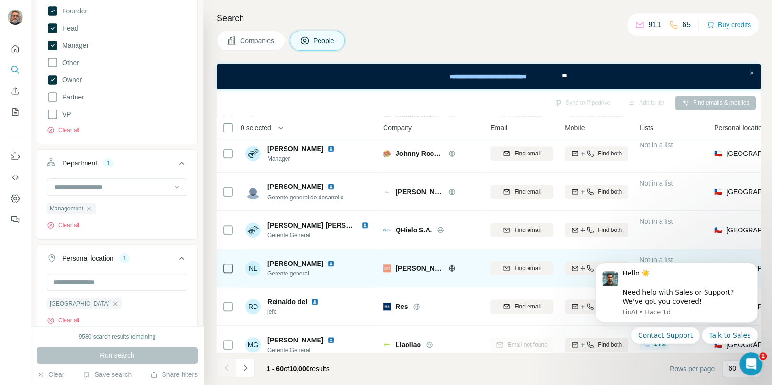
scroll to position [463, 0]
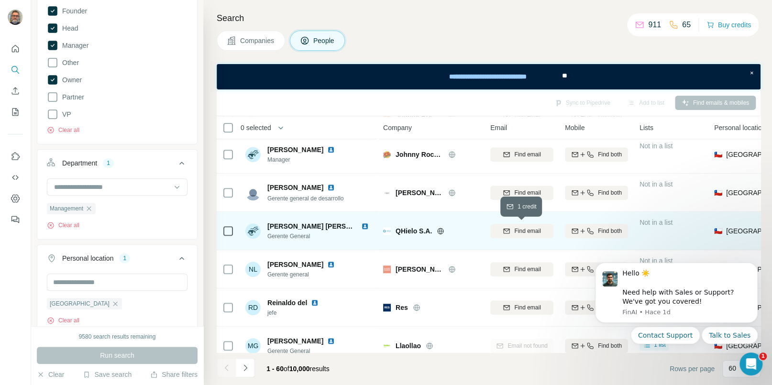
click at [517, 231] on span "Find email" at bounding box center [527, 231] width 26 height 9
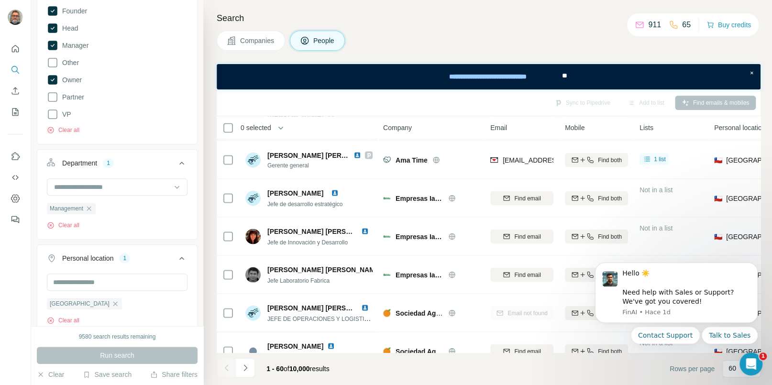
scroll to position [1031, 0]
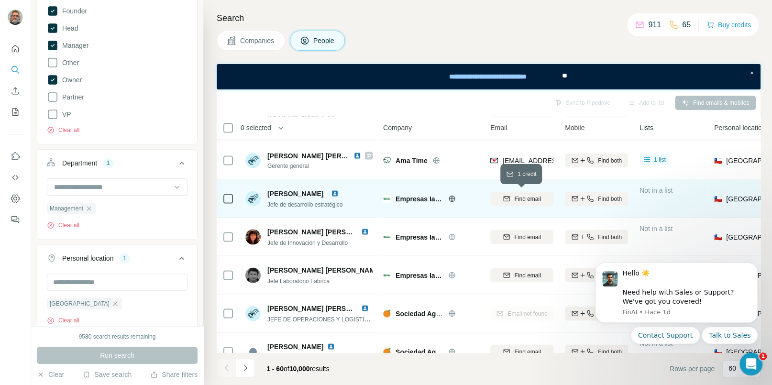
click at [506, 200] on icon "button" at bounding box center [507, 198] width 6 height 5
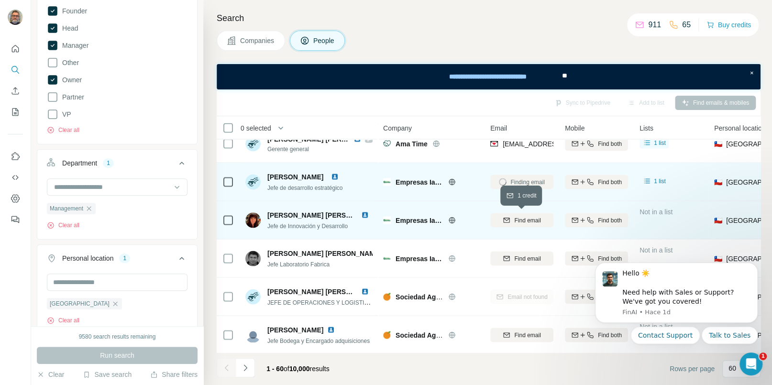
click at [525, 223] on span "Find email" at bounding box center [527, 220] width 26 height 9
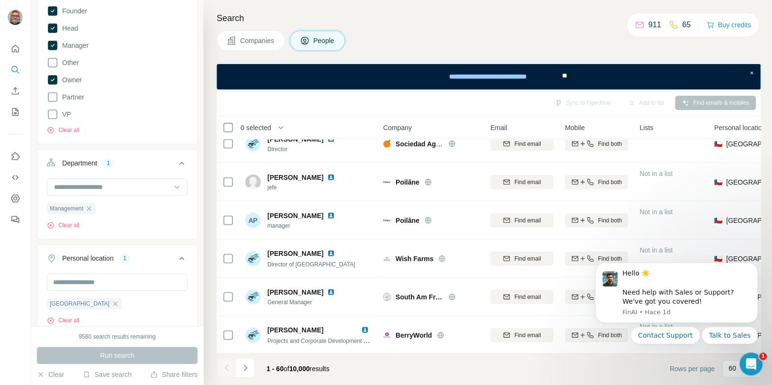
scroll to position [1276, 0]
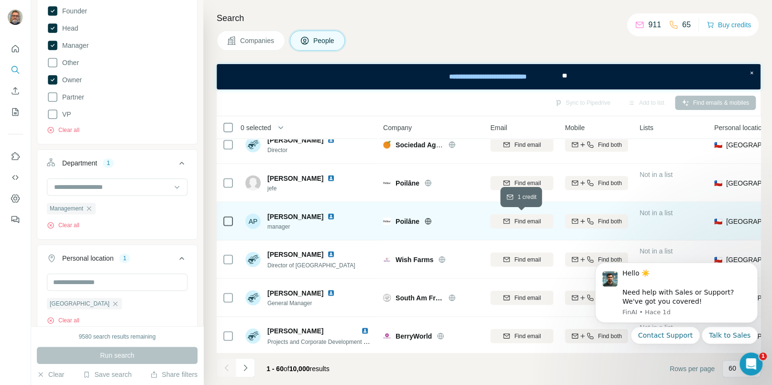
click at [518, 220] on span "Find email" at bounding box center [527, 221] width 26 height 9
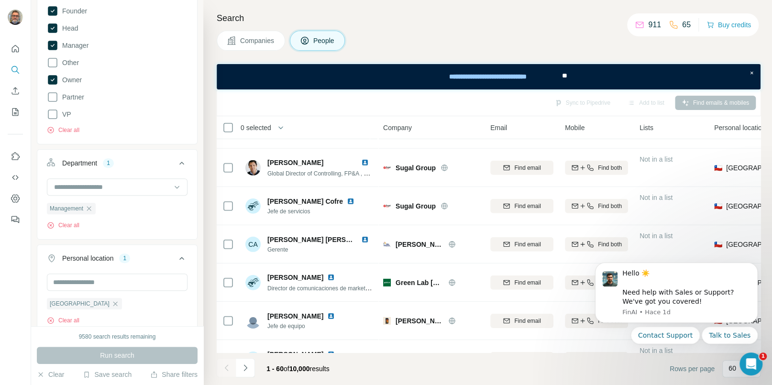
scroll to position [1706, 0]
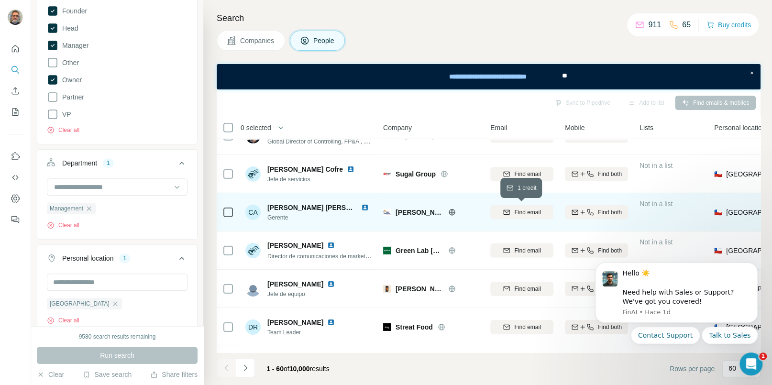
click at [512, 212] on div "Find email" at bounding box center [521, 212] width 63 height 9
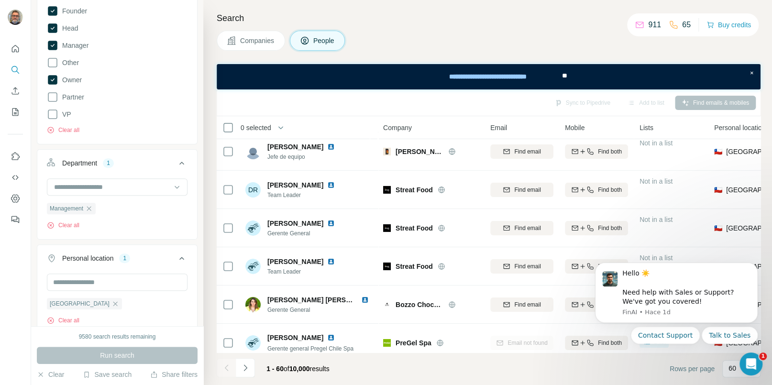
scroll to position [1850, 0]
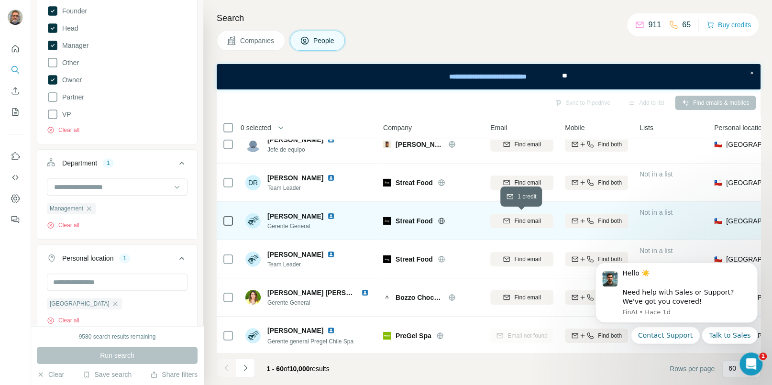
click at [511, 222] on div "Find email" at bounding box center [521, 221] width 63 height 9
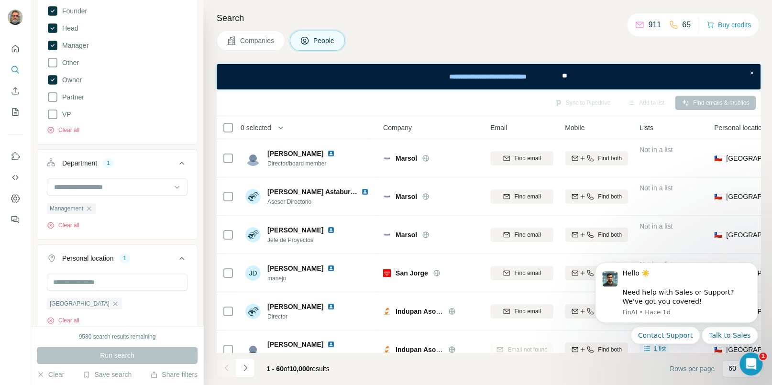
scroll to position [2082, 0]
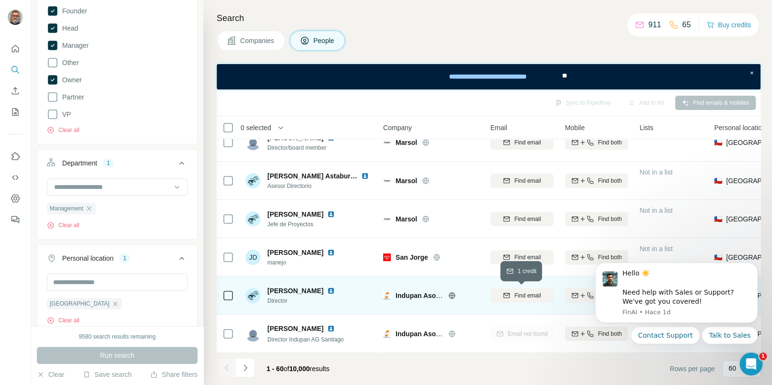
click at [527, 291] on span "Find email" at bounding box center [527, 295] width 26 height 9
click at [248, 366] on icon "Navigate to next page" at bounding box center [246, 368] width 10 height 10
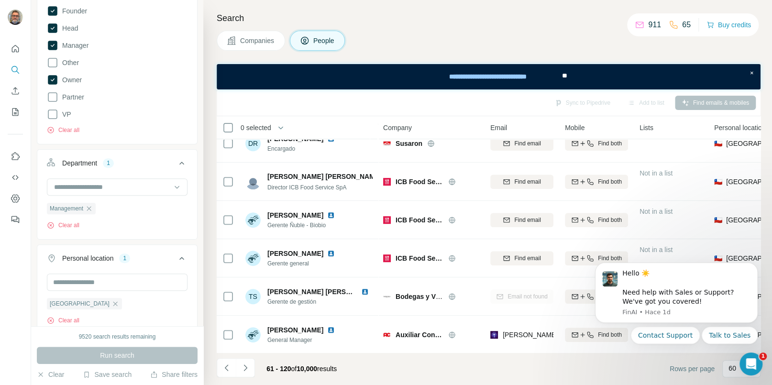
scroll to position [0, 0]
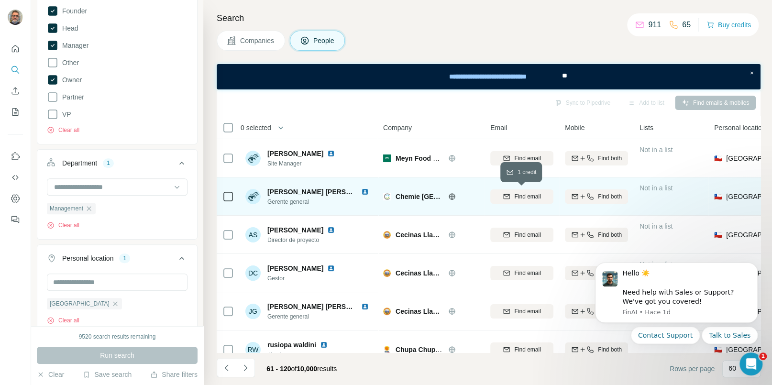
click at [520, 193] on span "Find email" at bounding box center [527, 196] width 26 height 9
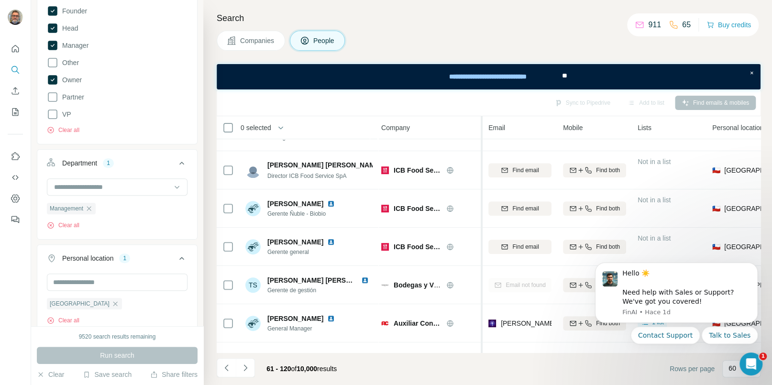
scroll to position [262, 2]
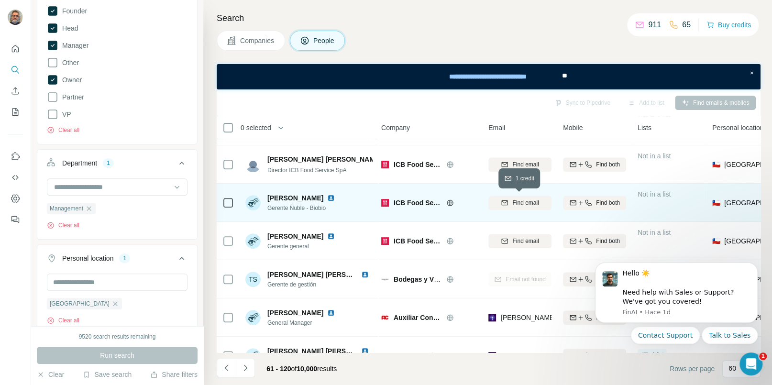
click at [512, 204] on span "Find email" at bounding box center [525, 202] width 26 height 9
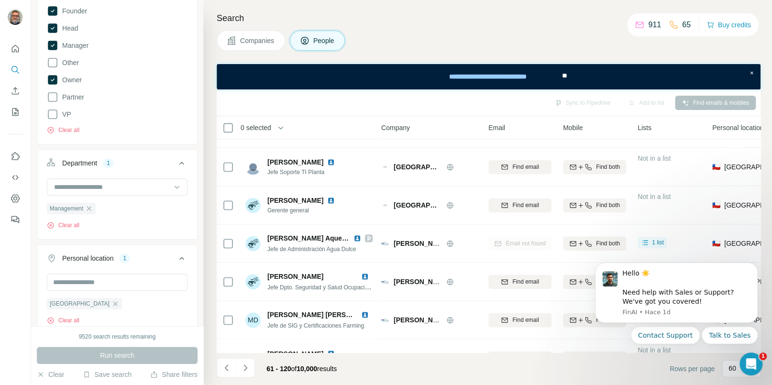
scroll to position [840, 2]
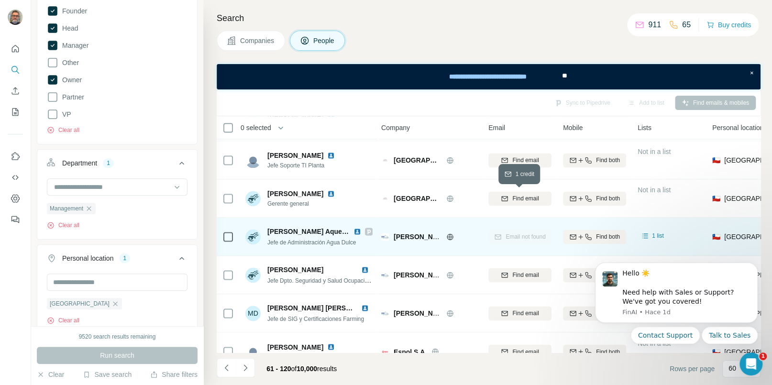
drag, startPoint x: 517, startPoint y: 201, endPoint x: 479, endPoint y: 242, distance: 55.2
click at [516, 200] on span "Find email" at bounding box center [525, 198] width 26 height 9
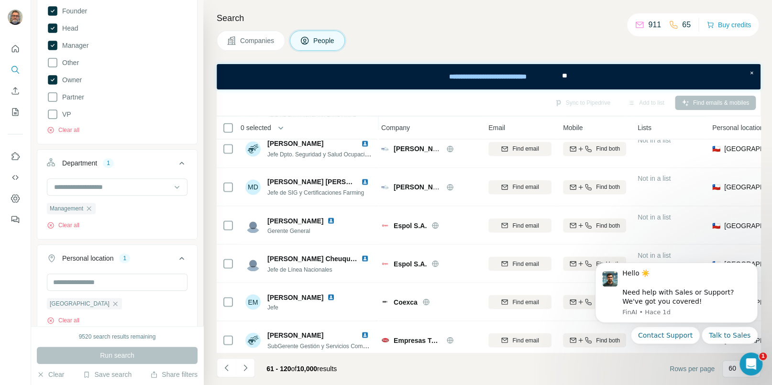
scroll to position [966, 0]
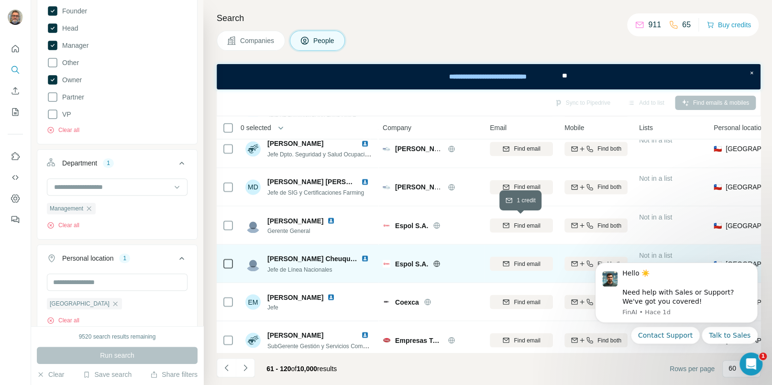
drag, startPoint x: 504, startPoint y: 225, endPoint x: 478, endPoint y: 249, distance: 35.2
click at [504, 225] on icon "button" at bounding box center [506, 225] width 8 height 8
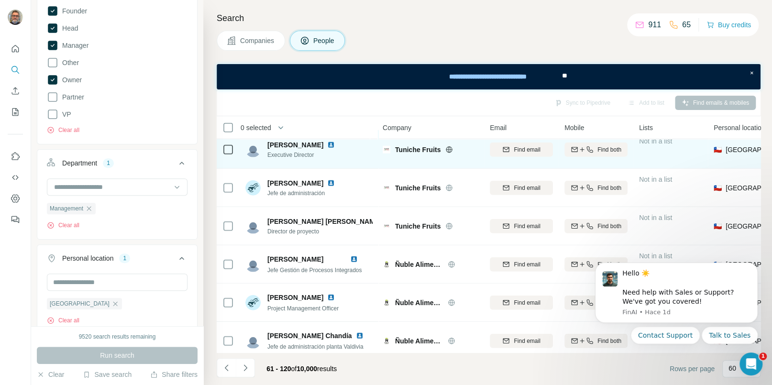
scroll to position [1492, 0]
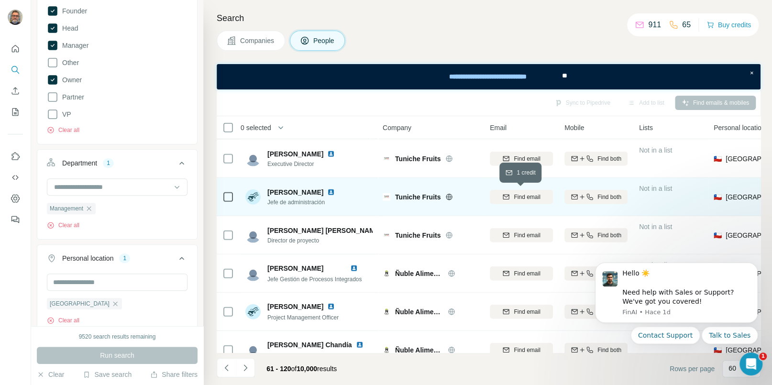
click at [524, 195] on span "Find email" at bounding box center [527, 197] width 26 height 9
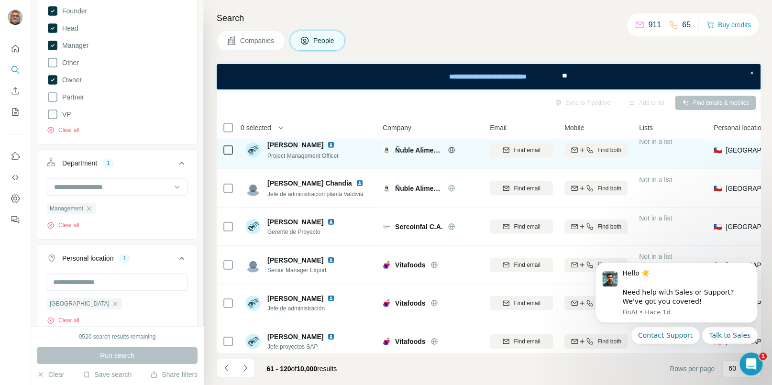
scroll to position [1652, 0]
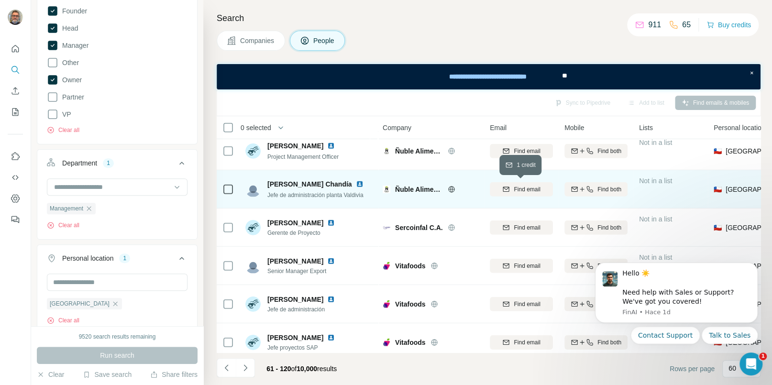
click at [521, 193] on button "Find email" at bounding box center [521, 189] width 63 height 14
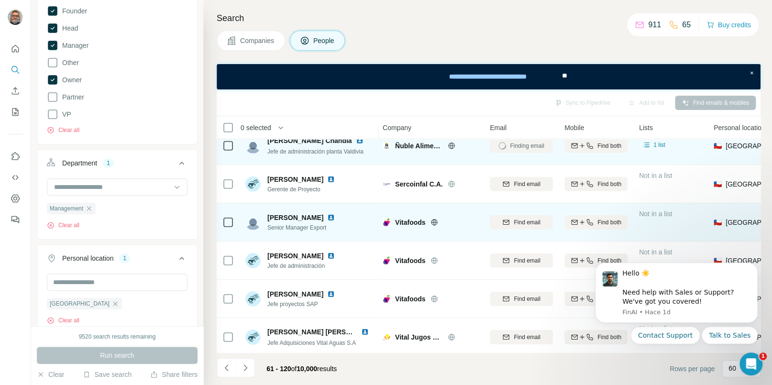
scroll to position [1737, 0]
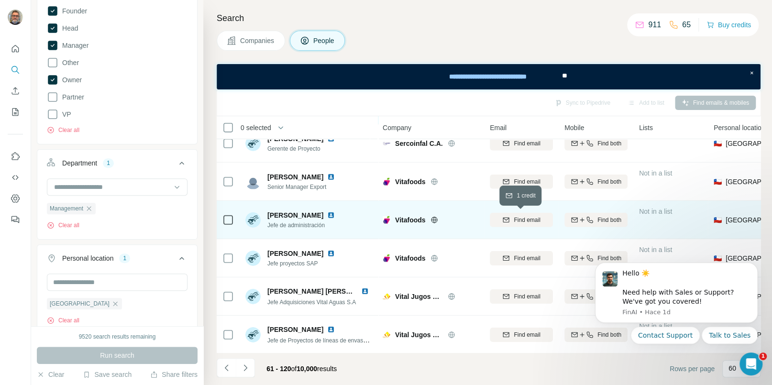
drag, startPoint x: 525, startPoint y: 222, endPoint x: 478, endPoint y: 230, distance: 47.4
click at [525, 222] on span "Find email" at bounding box center [527, 220] width 26 height 9
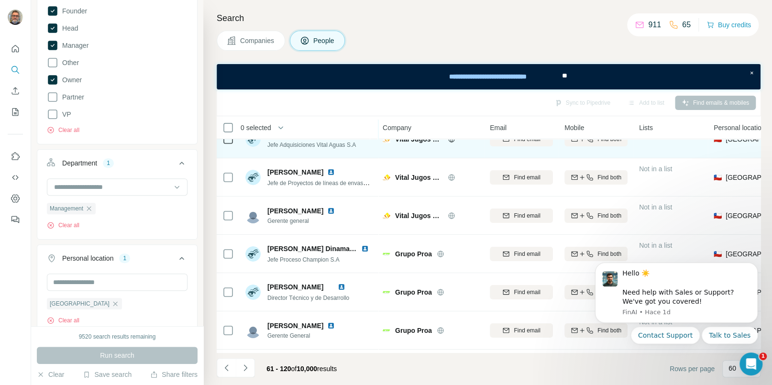
scroll to position [1903, 0]
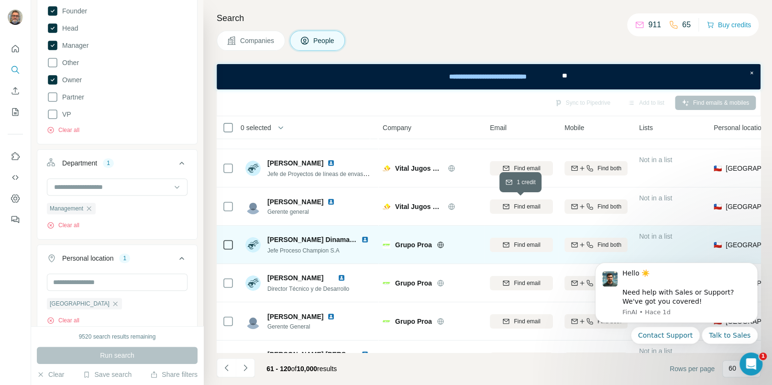
drag, startPoint x: 501, startPoint y: 209, endPoint x: 478, endPoint y: 239, distance: 37.6
click at [502, 209] on icon "button" at bounding box center [506, 207] width 8 height 8
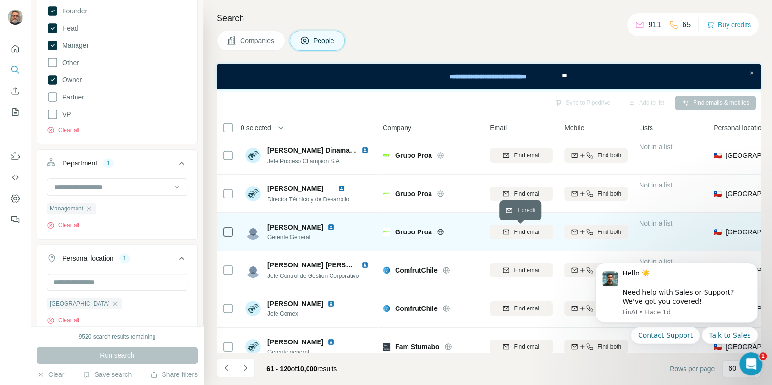
scroll to position [1994, 0]
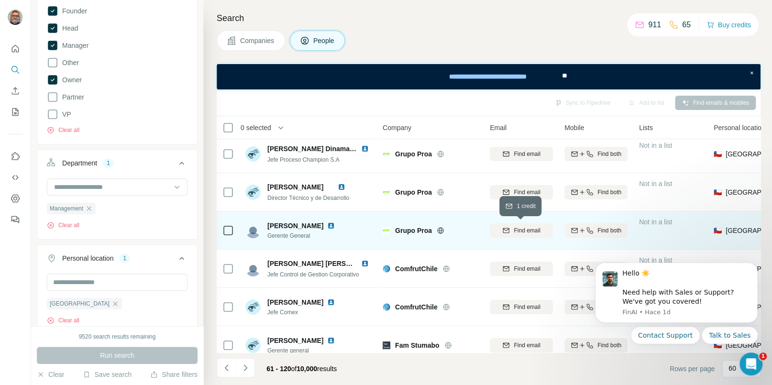
click at [515, 229] on span "Find email" at bounding box center [527, 230] width 26 height 9
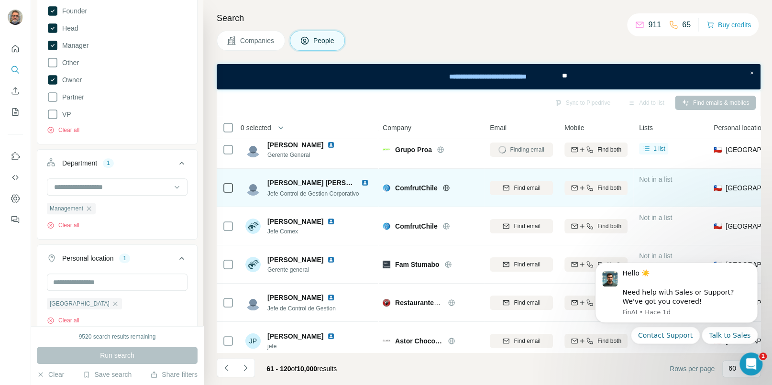
scroll to position [2082, 0]
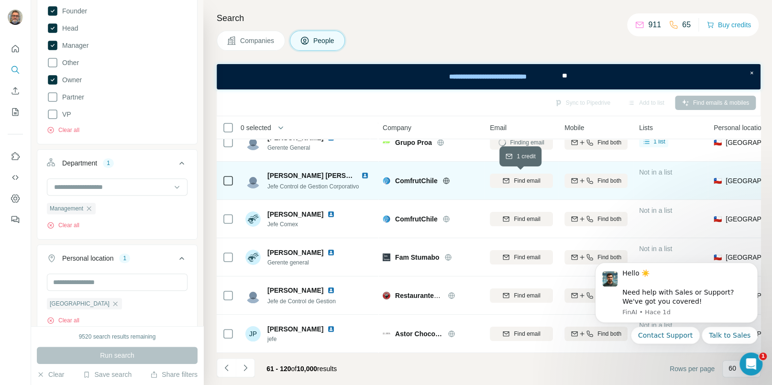
click at [518, 178] on span "Find email" at bounding box center [527, 180] width 26 height 9
click at [241, 365] on icon "Navigate to next page" at bounding box center [246, 368] width 10 height 10
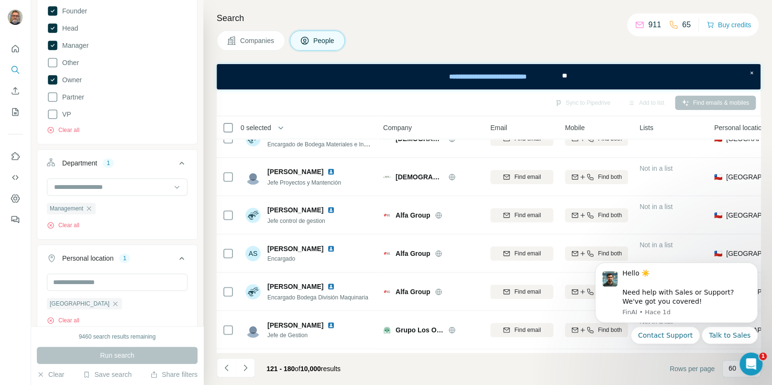
scroll to position [0, 0]
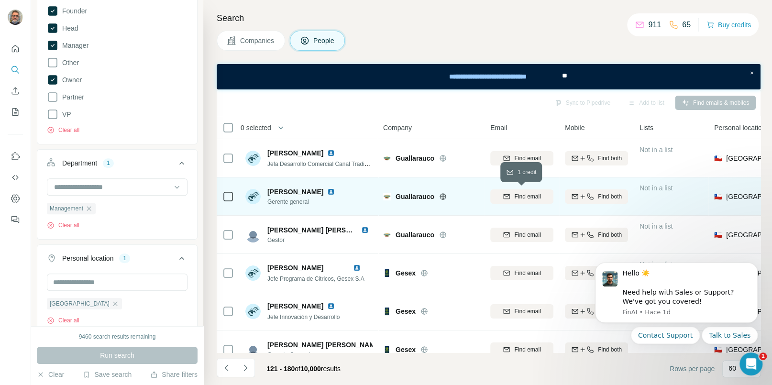
click at [527, 196] on span "Find email" at bounding box center [527, 196] width 26 height 9
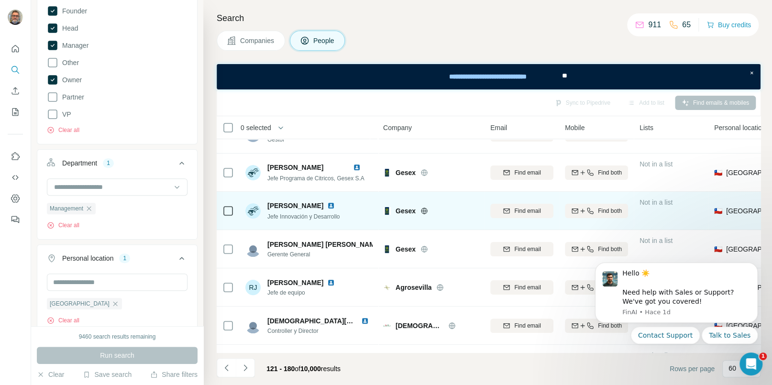
scroll to position [111, 0]
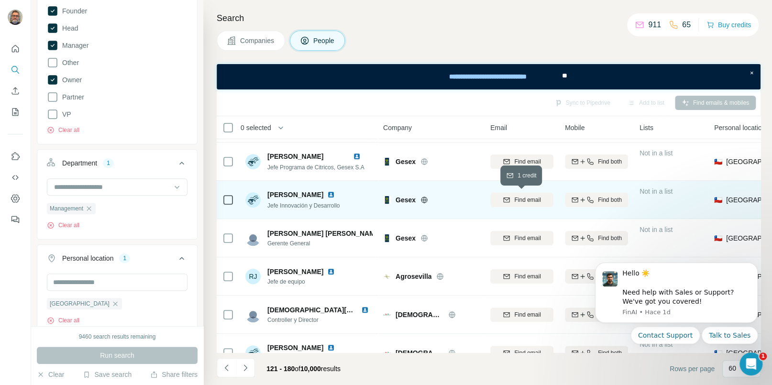
click at [522, 198] on span "Find email" at bounding box center [527, 200] width 26 height 9
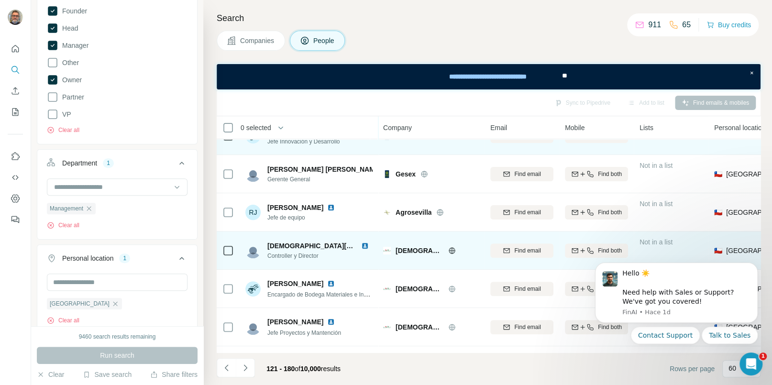
scroll to position [173, 0]
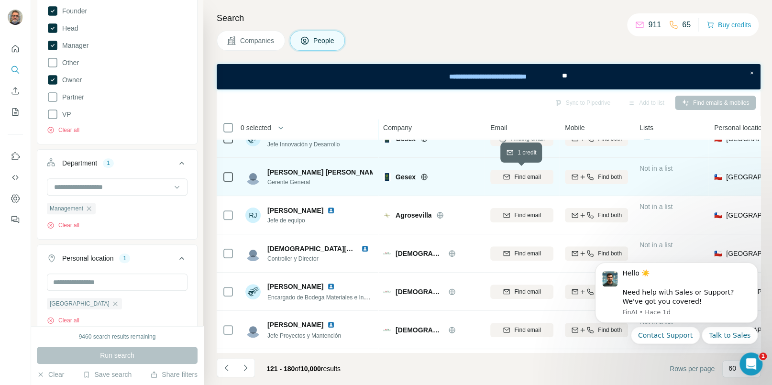
click at [514, 179] on span "Find email" at bounding box center [527, 177] width 26 height 9
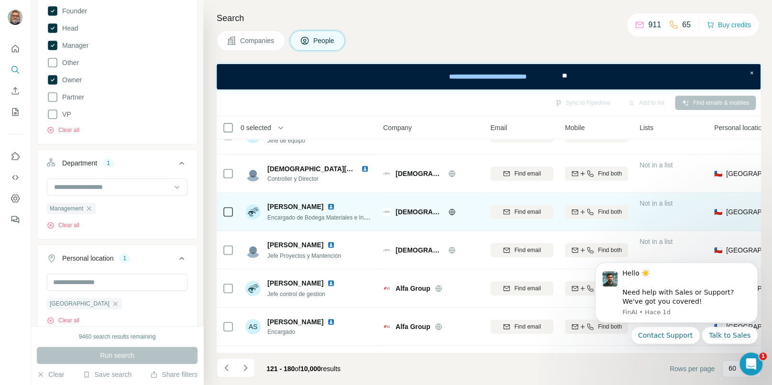
scroll to position [246, 0]
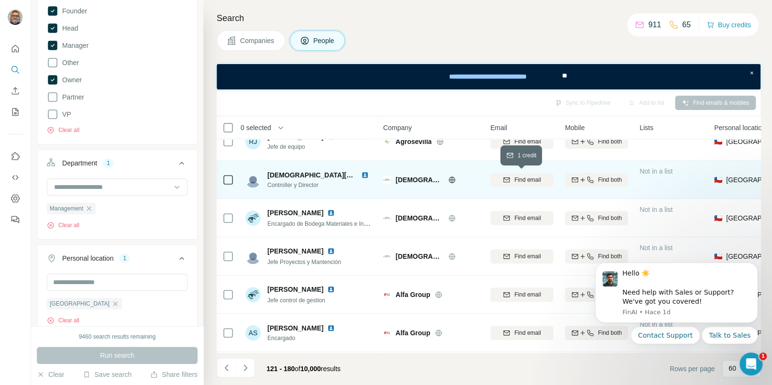
click at [522, 178] on span "Find email" at bounding box center [527, 180] width 26 height 9
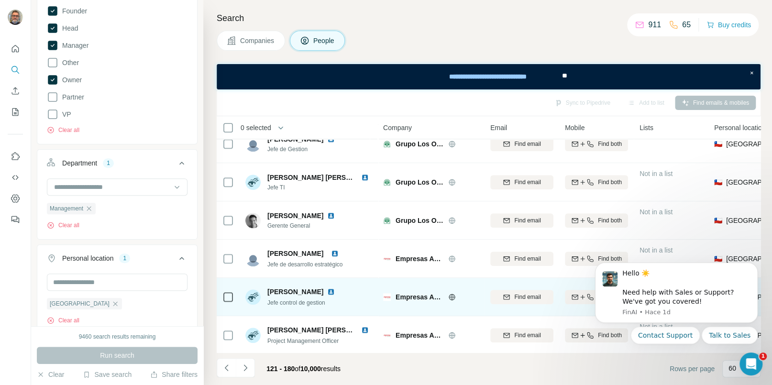
scroll to position [499, 0]
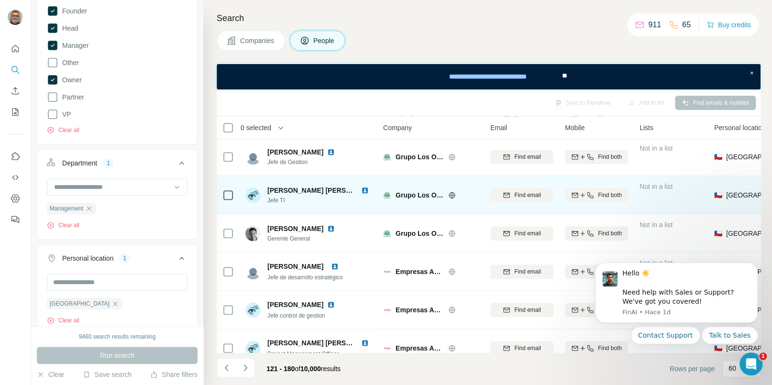
click at [453, 196] on icon at bounding box center [452, 195] width 8 height 8
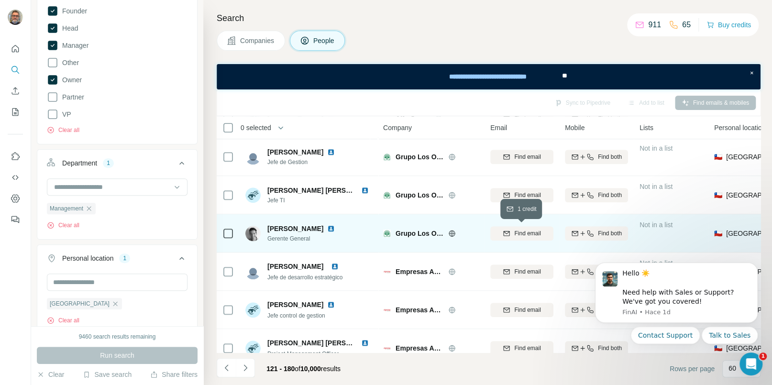
click at [518, 233] on span "Find email" at bounding box center [527, 233] width 26 height 9
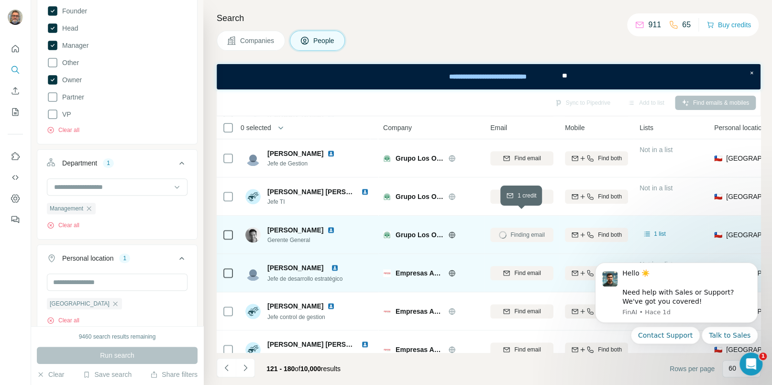
scroll to position [550, 0]
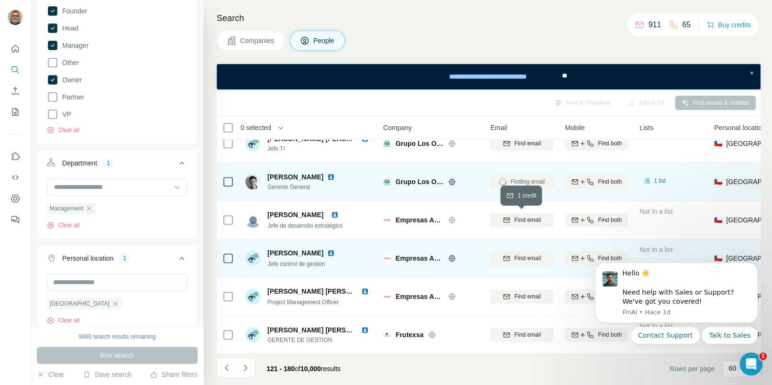
drag, startPoint x: 524, startPoint y: 221, endPoint x: 481, endPoint y: 242, distance: 47.7
click at [524, 221] on span "Find email" at bounding box center [527, 220] width 26 height 9
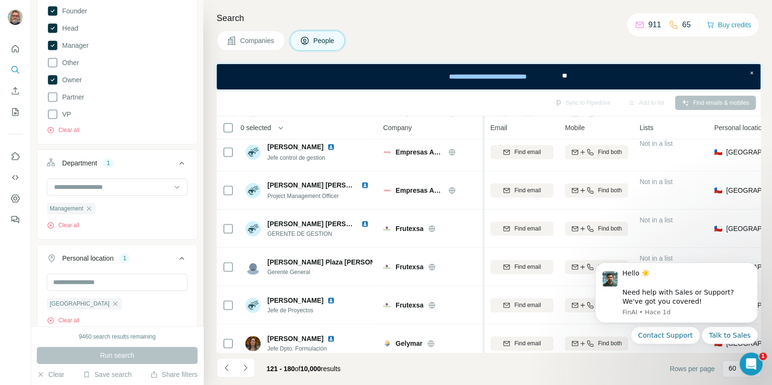
scroll to position [693, 0]
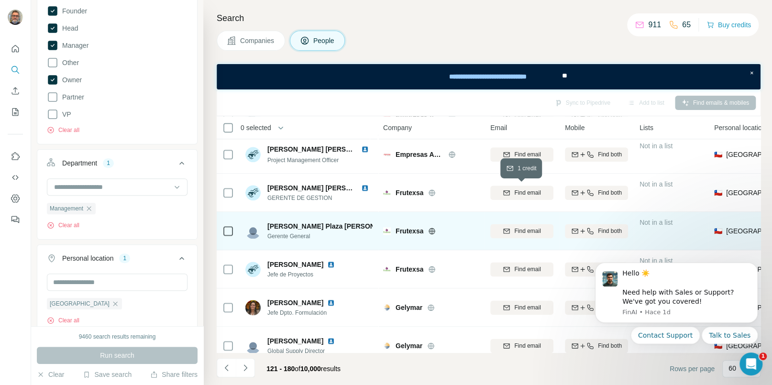
drag, startPoint x: 512, startPoint y: 193, endPoint x: 475, endPoint y: 245, distance: 63.7
click at [512, 193] on div "Find email" at bounding box center [521, 192] width 63 height 9
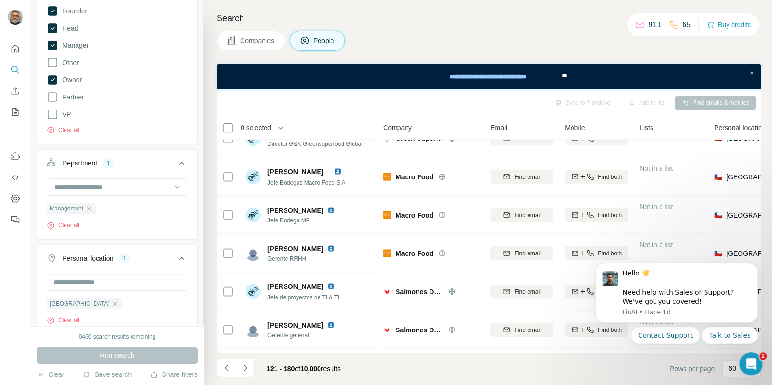
scroll to position [996, 0]
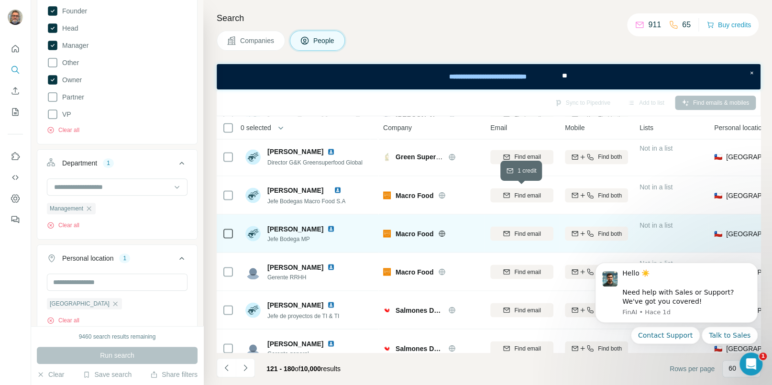
drag, startPoint x: 511, startPoint y: 189, endPoint x: 478, endPoint y: 224, distance: 47.7
click at [510, 191] on div "Find email" at bounding box center [521, 195] width 63 height 9
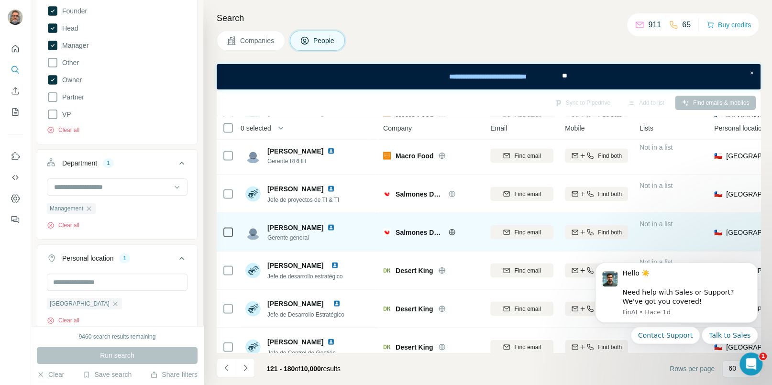
scroll to position [1117, 0]
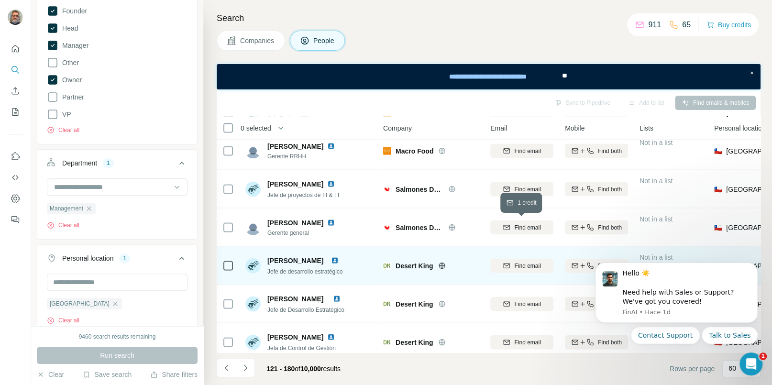
drag, startPoint x: 516, startPoint y: 226, endPoint x: 476, endPoint y: 225, distance: 39.2
click at [515, 226] on span "Find email" at bounding box center [527, 227] width 26 height 9
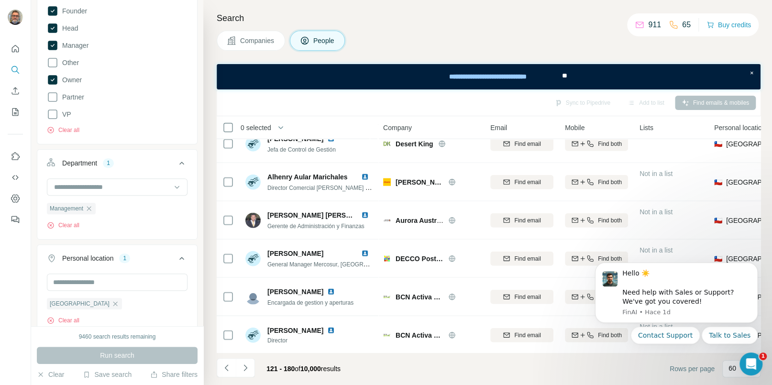
scroll to position [1322, 0]
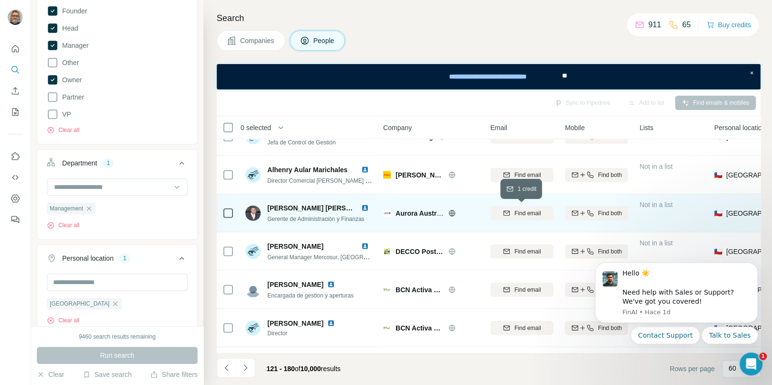
click at [506, 212] on icon "button" at bounding box center [507, 212] width 6 height 3
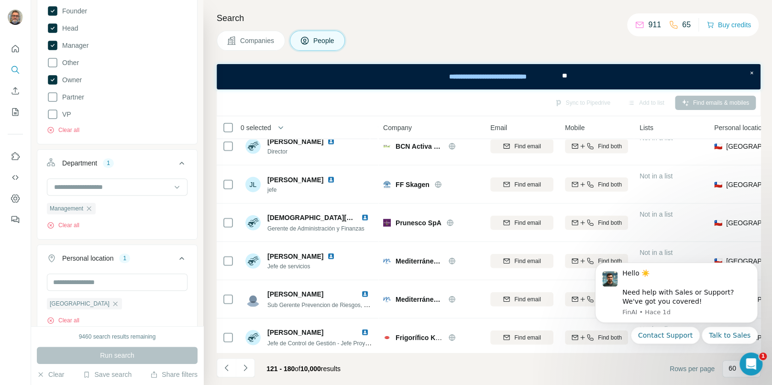
scroll to position [1521, 0]
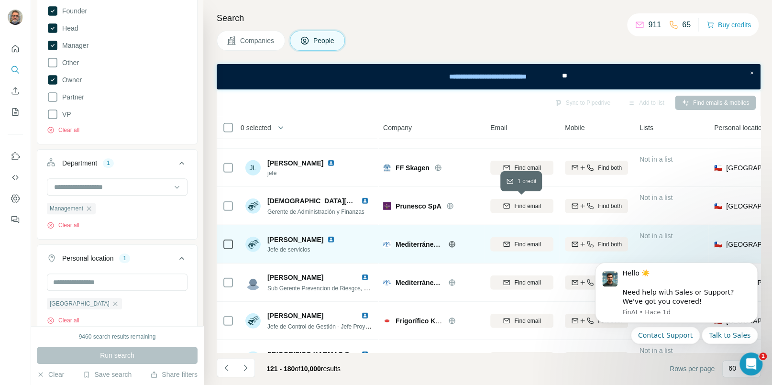
drag, startPoint x: 500, startPoint y: 207, endPoint x: 483, endPoint y: 240, distance: 36.8
click at [500, 207] on div "Find email" at bounding box center [521, 206] width 63 height 9
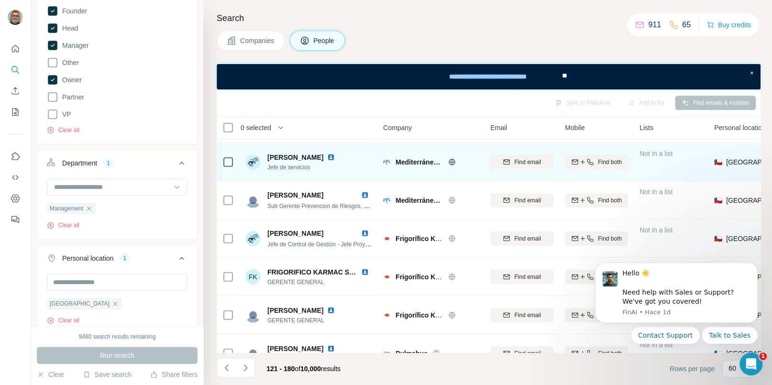
scroll to position [1637, 0]
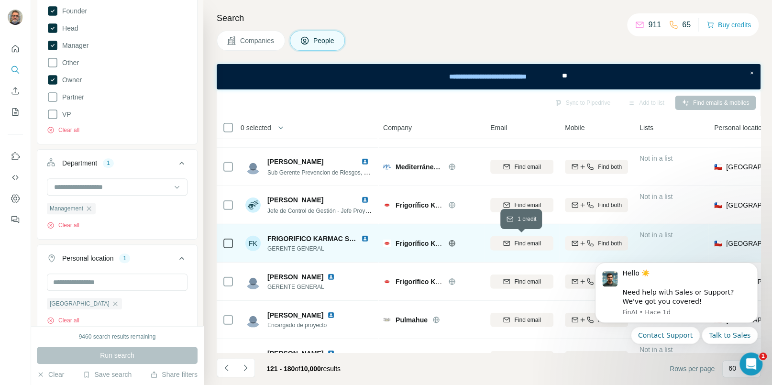
click at [507, 241] on icon "button" at bounding box center [507, 244] width 8 height 8
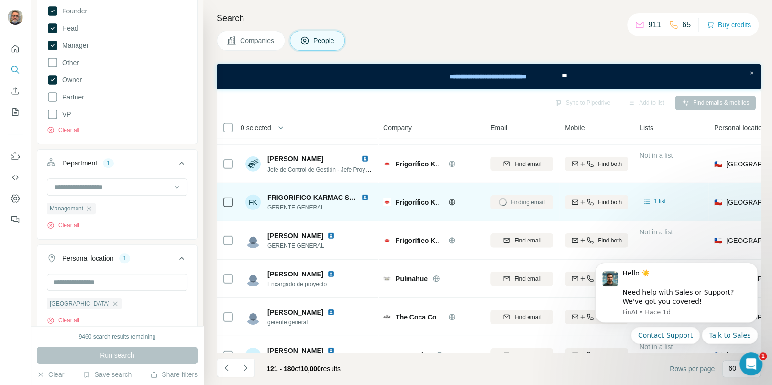
scroll to position [1709, 0]
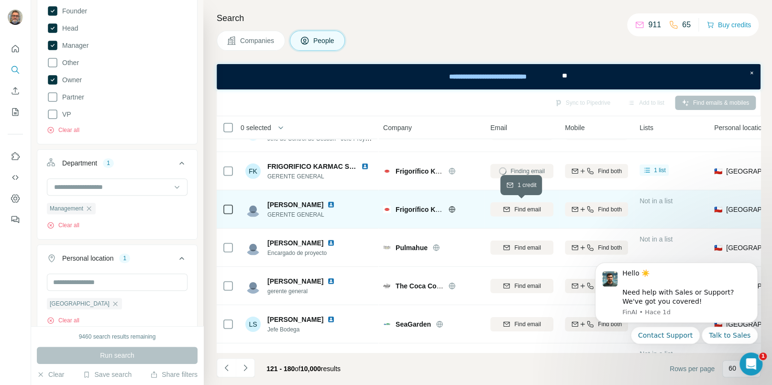
click at [521, 210] on span "Find email" at bounding box center [527, 209] width 26 height 9
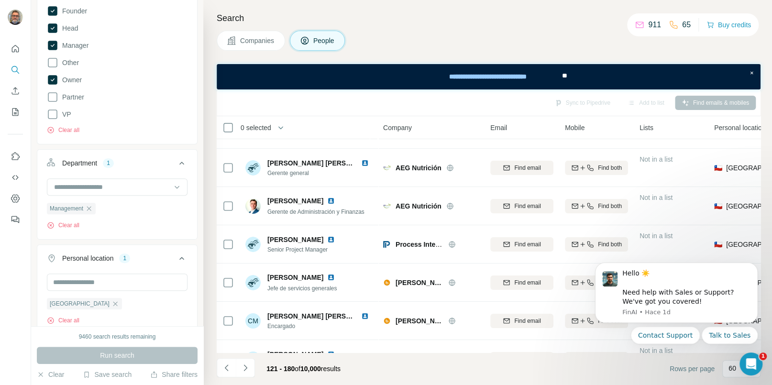
scroll to position [1934, 0]
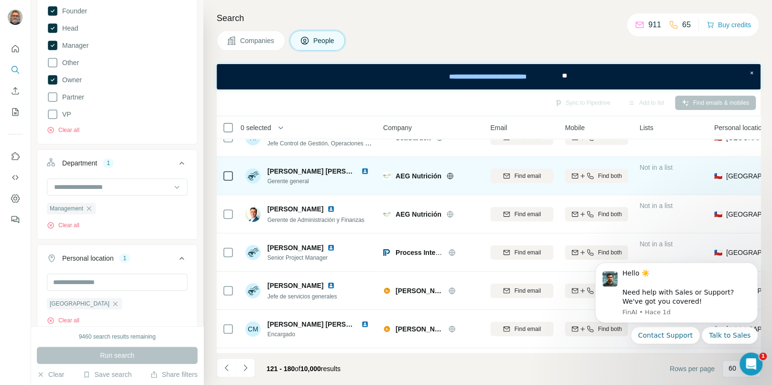
click at [451, 176] on icon at bounding box center [450, 176] width 8 height 8
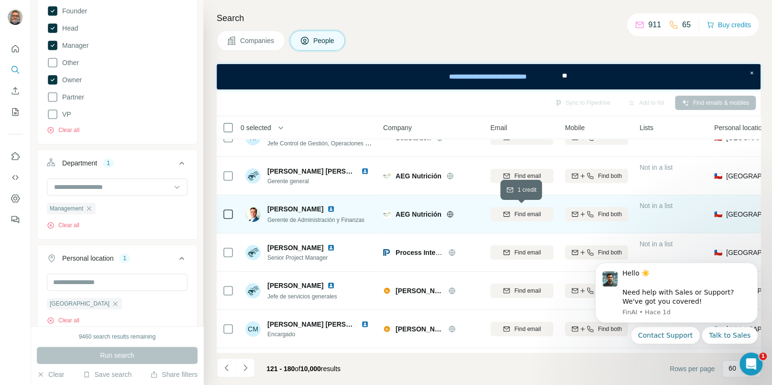
click at [520, 212] on span "Find email" at bounding box center [527, 214] width 26 height 9
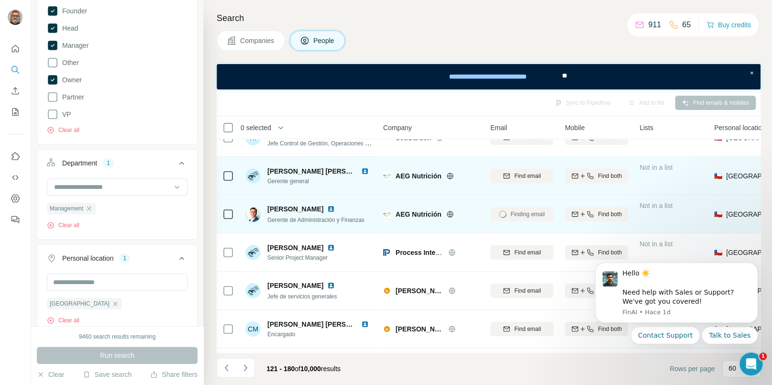
click at [511, 176] on div "Find email" at bounding box center [521, 176] width 63 height 9
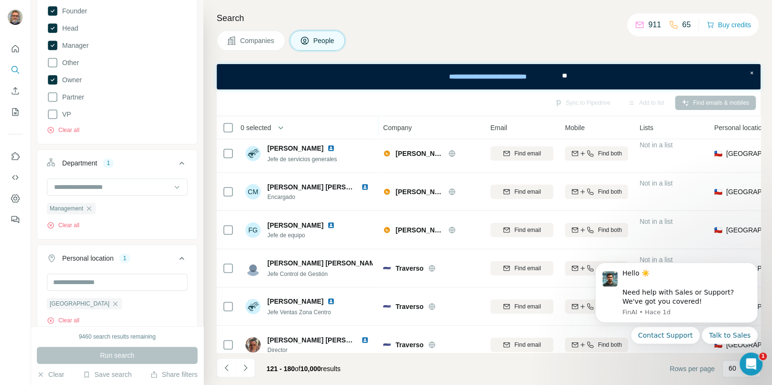
scroll to position [2082, 0]
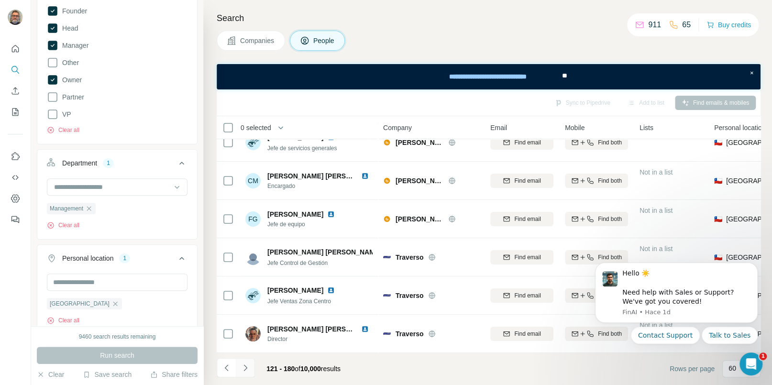
click at [248, 364] on icon "Navigate to next page" at bounding box center [246, 368] width 10 height 10
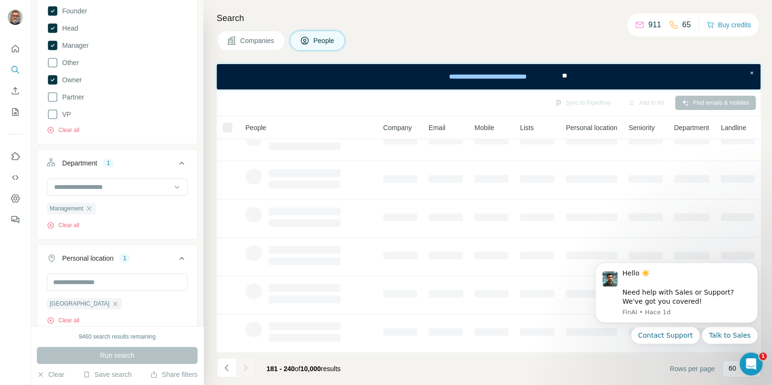
scroll to position [169, 0]
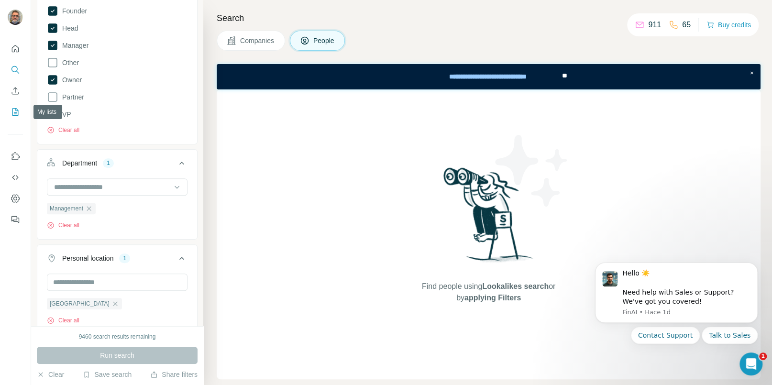
click at [11, 110] on icon "My lists" at bounding box center [16, 112] width 10 height 10
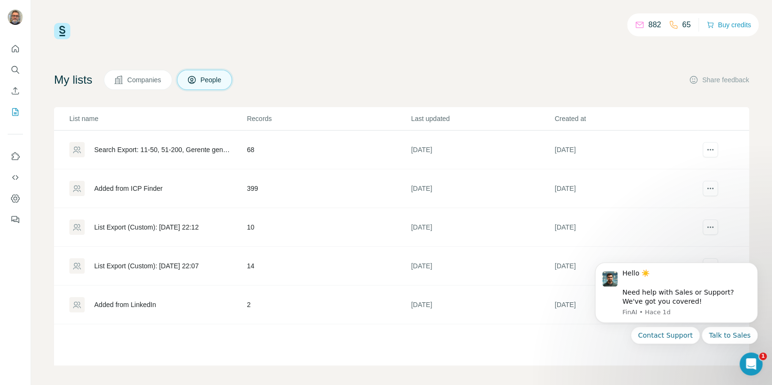
click at [138, 187] on div "Added from ICP Finder" at bounding box center [128, 189] width 68 height 10
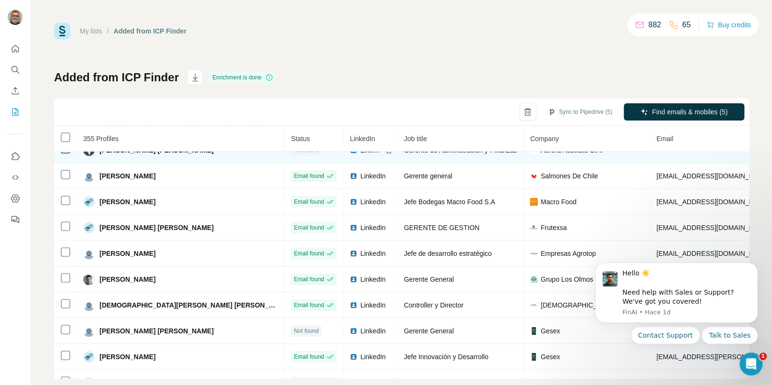
scroll to position [143, 0]
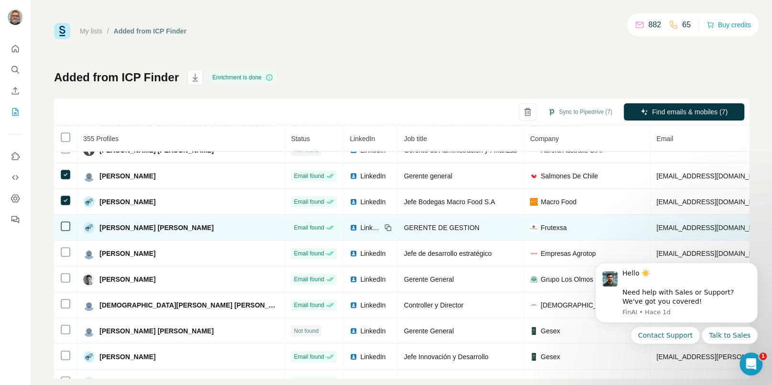
click at [60, 220] on td at bounding box center [65, 228] width 23 height 26
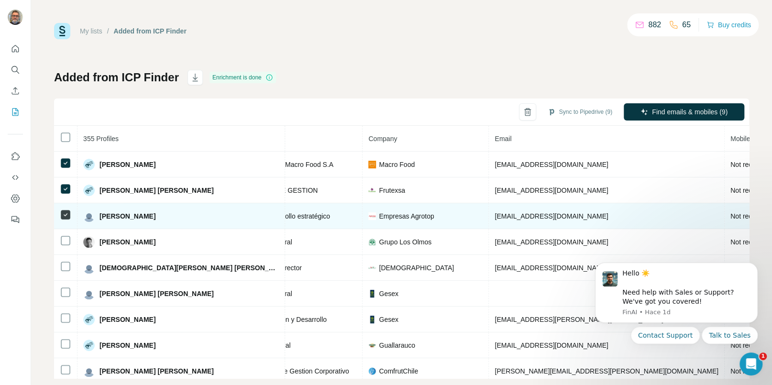
scroll to position [185, 162]
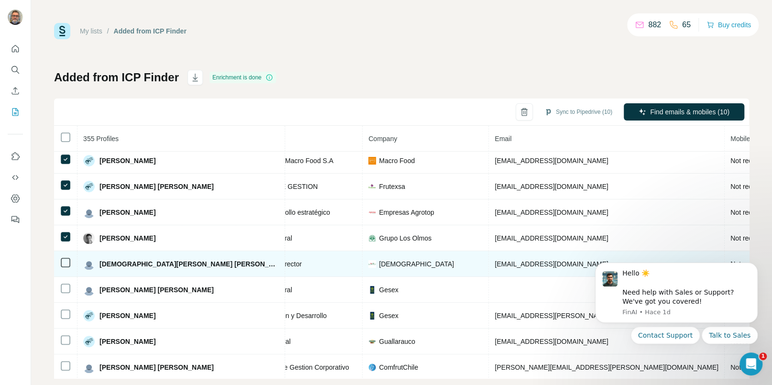
click at [66, 258] on icon at bounding box center [65, 262] width 11 height 11
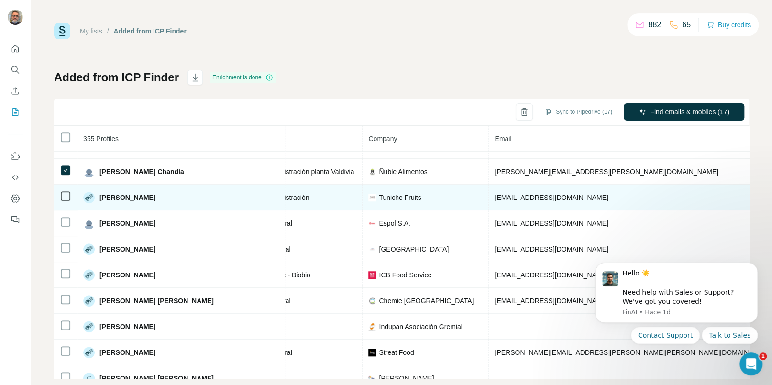
scroll to position [426, 162]
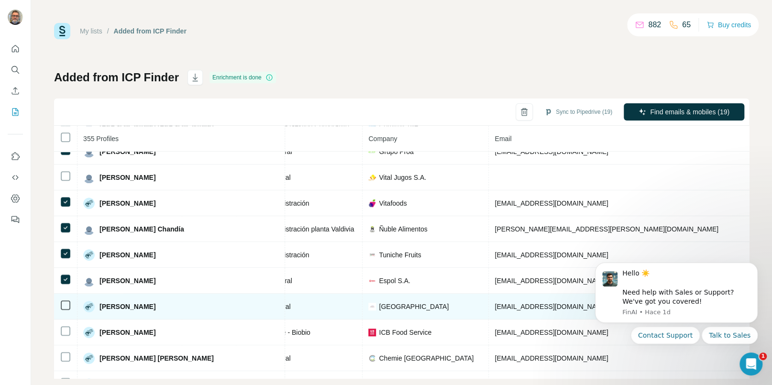
click at [66, 302] on icon at bounding box center [65, 304] width 11 height 11
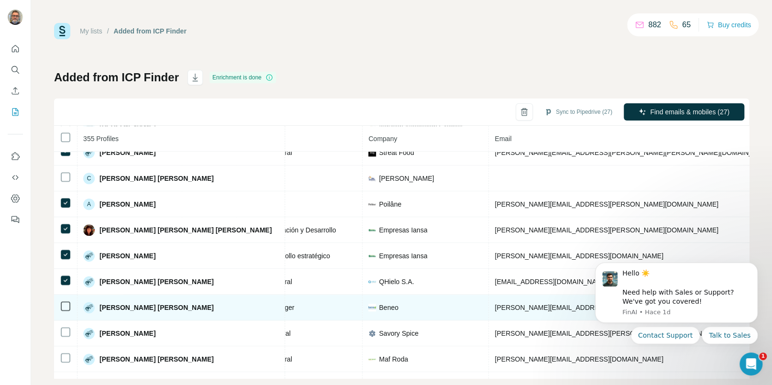
scroll to position [684, 162]
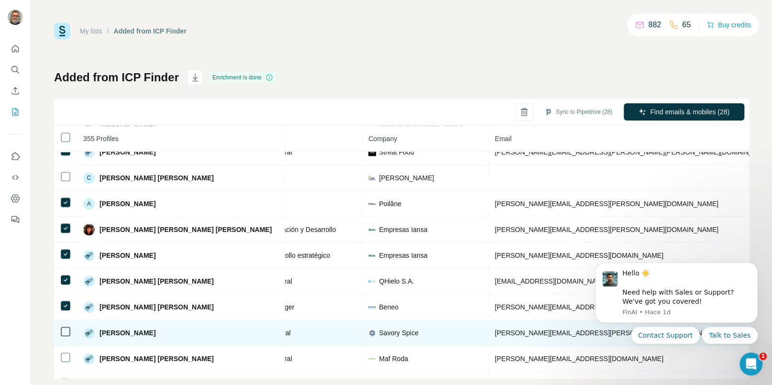
click at [60, 330] on td at bounding box center [65, 333] width 23 height 26
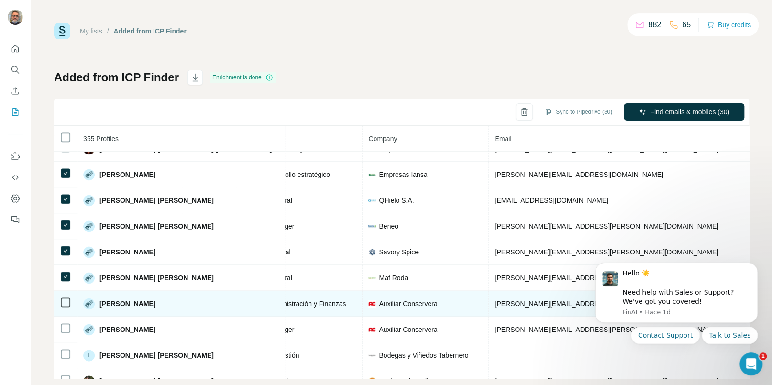
scroll to position [773, 162]
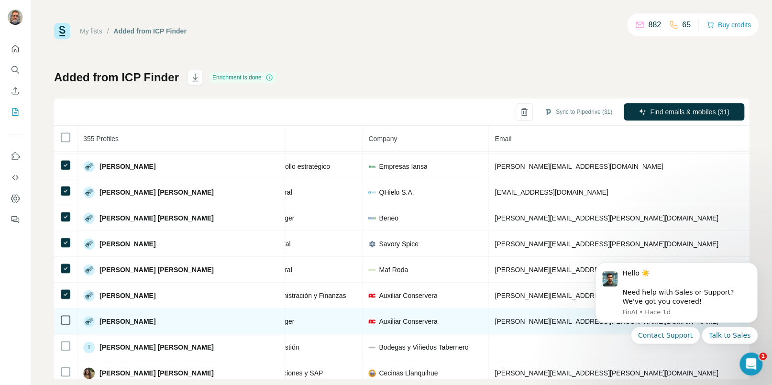
click at [64, 315] on td at bounding box center [65, 321] width 23 height 26
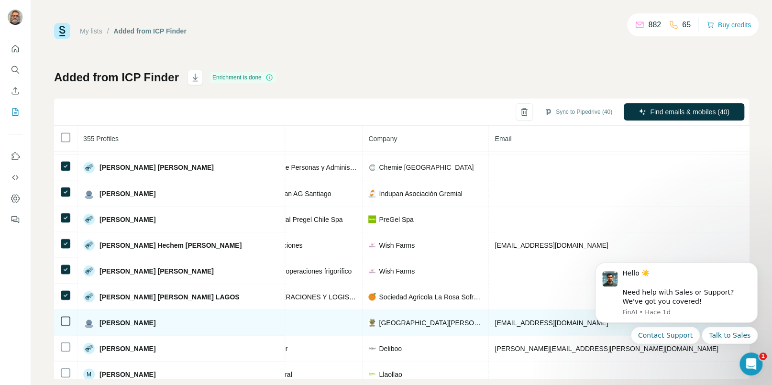
scroll to position [1015, 162]
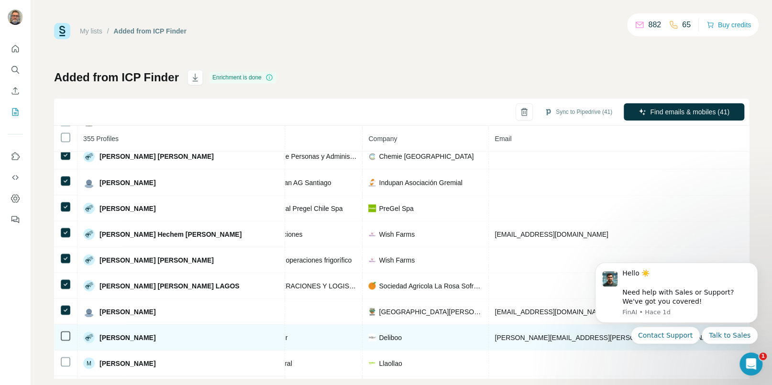
click at [64, 337] on icon at bounding box center [65, 335] width 11 height 11
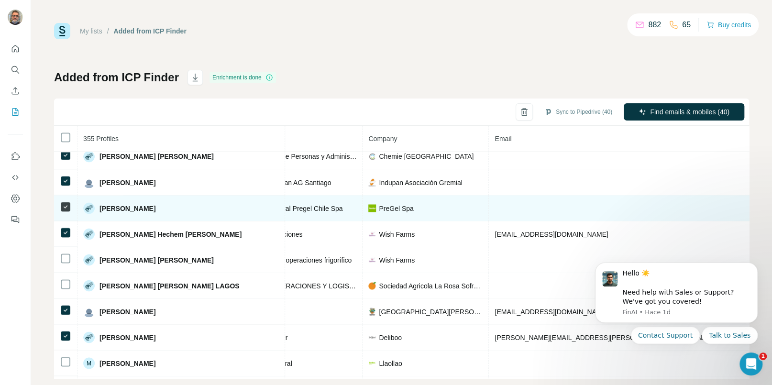
drag, startPoint x: 69, startPoint y: 218, endPoint x: 66, endPoint y: 207, distance: 11.7
click at [69, 212] on icon at bounding box center [65, 206] width 11 height 11
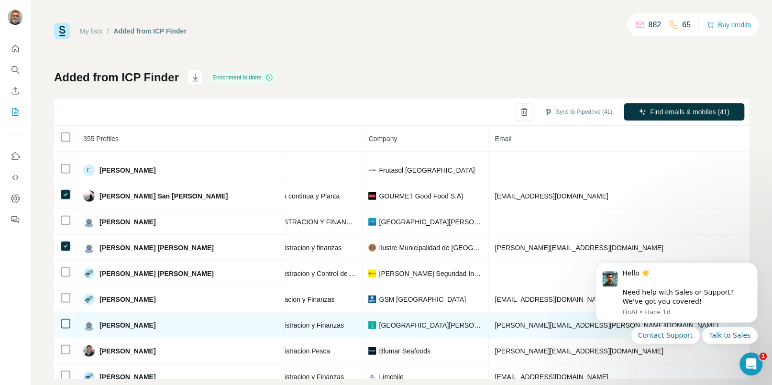
scroll to position [1312, 162]
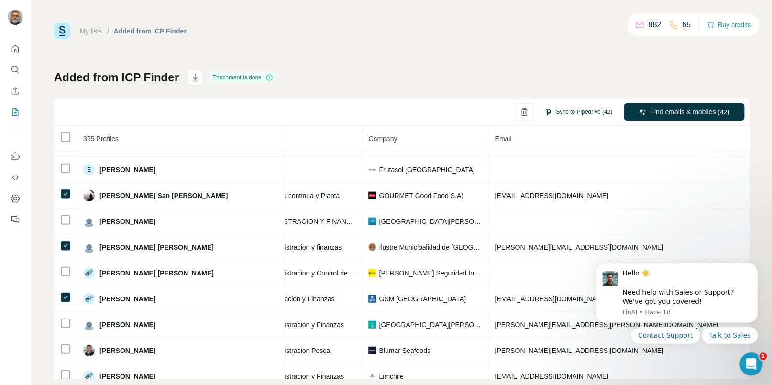
click at [590, 112] on button "Sync to Pipedrive (42)" at bounding box center [578, 112] width 81 height 14
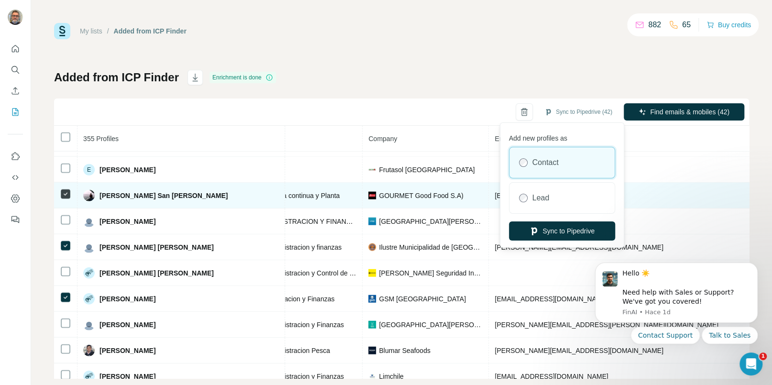
drag, startPoint x: 574, startPoint y: 228, endPoint x: 555, endPoint y: 216, distance: 22.3
click at [574, 228] on button "Sync to Pipedrive" at bounding box center [562, 230] width 106 height 19
